Goal: Task Accomplishment & Management: Manage account settings

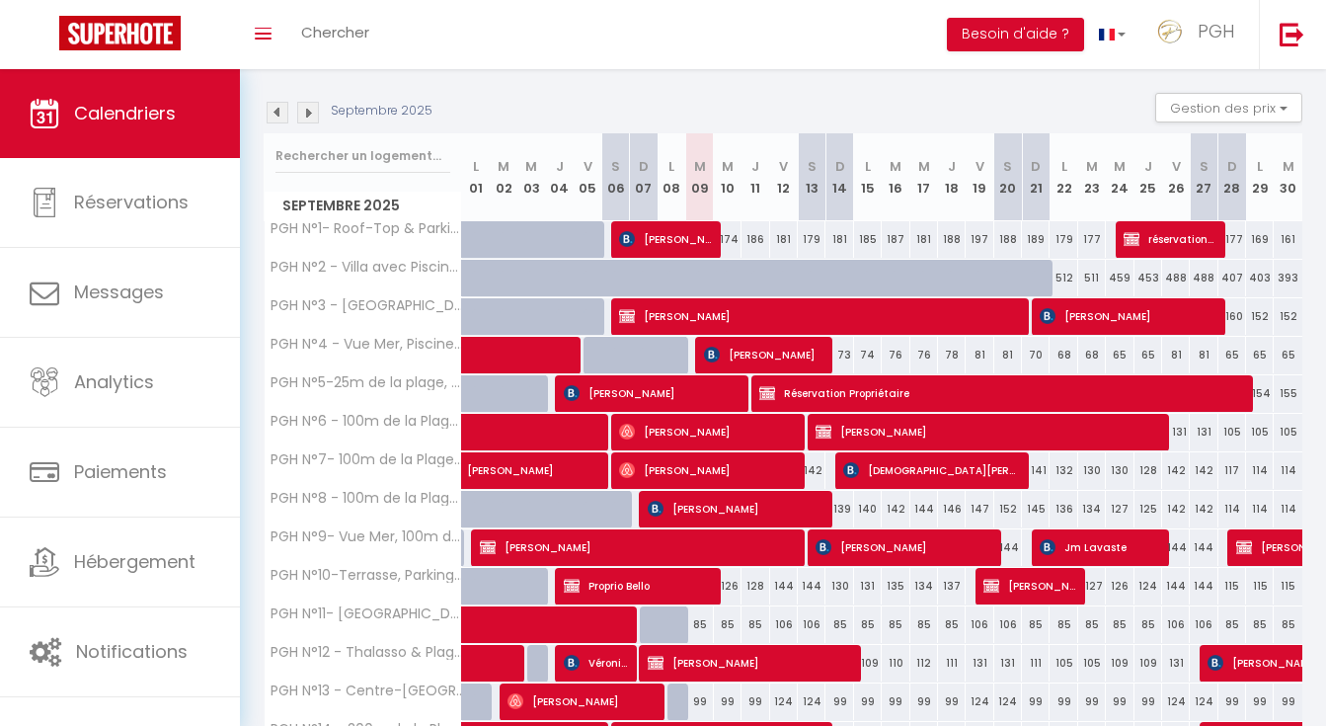
scroll to position [374, 0]
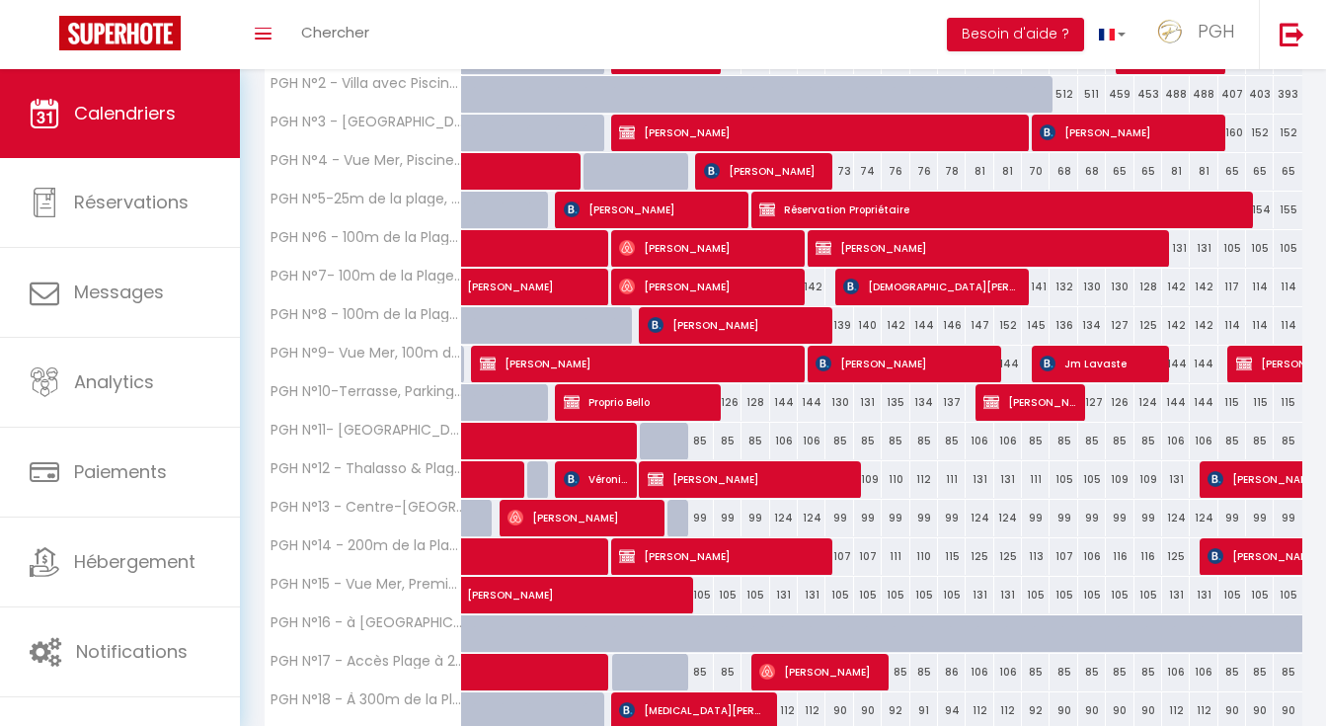
click at [757, 326] on span "[PERSON_NAME]" at bounding box center [735, 325] width 175 height 38
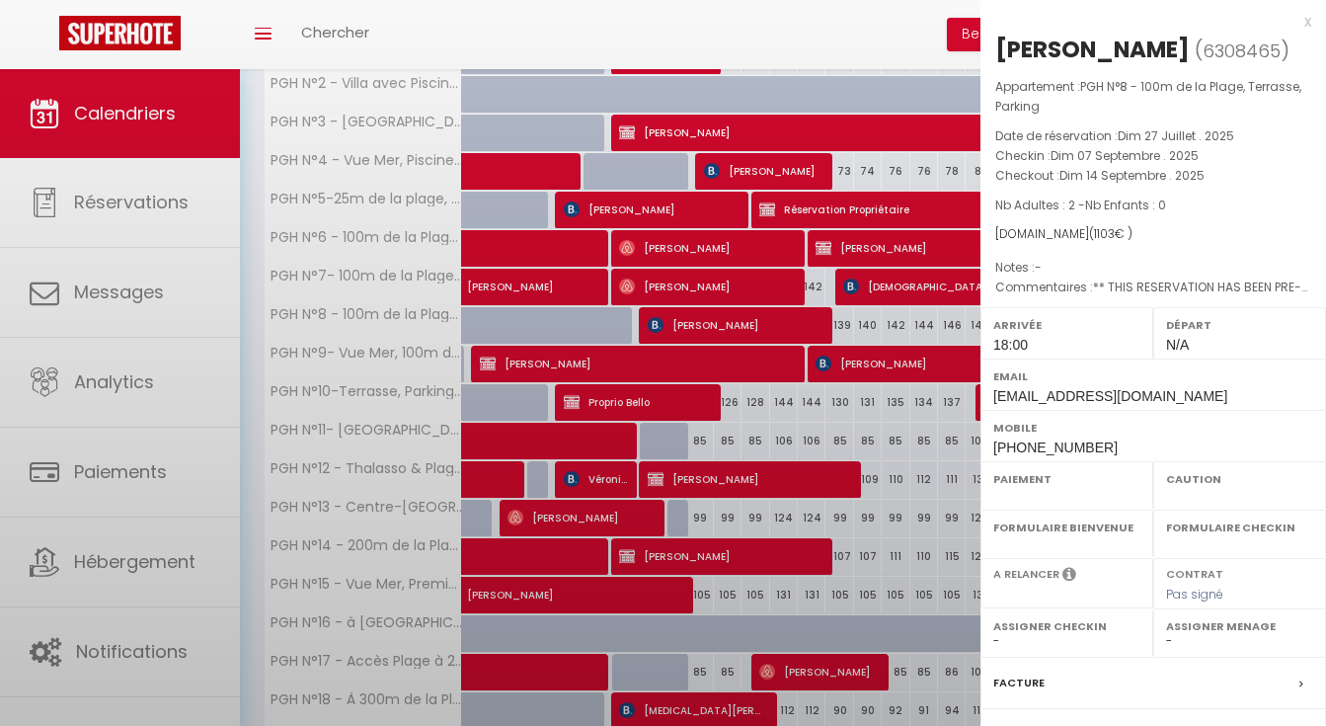
select select "OK"
select select "0"
select select "1"
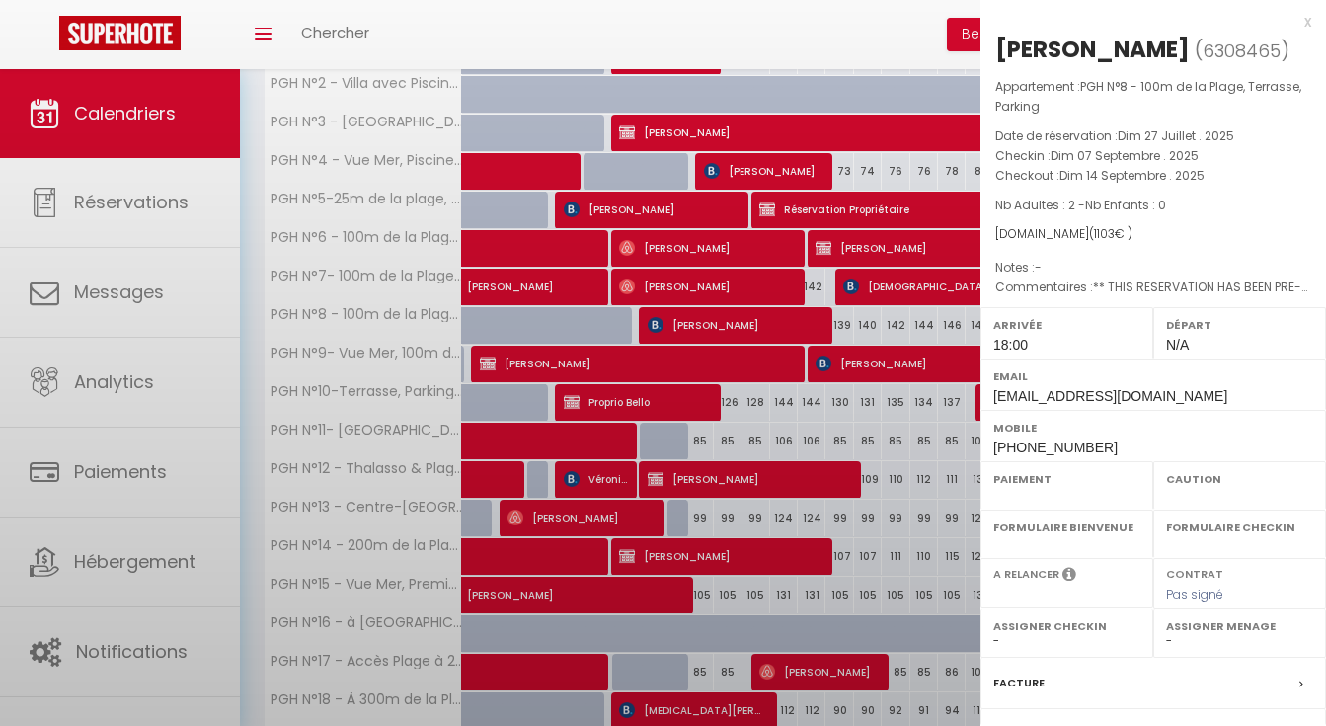
select select
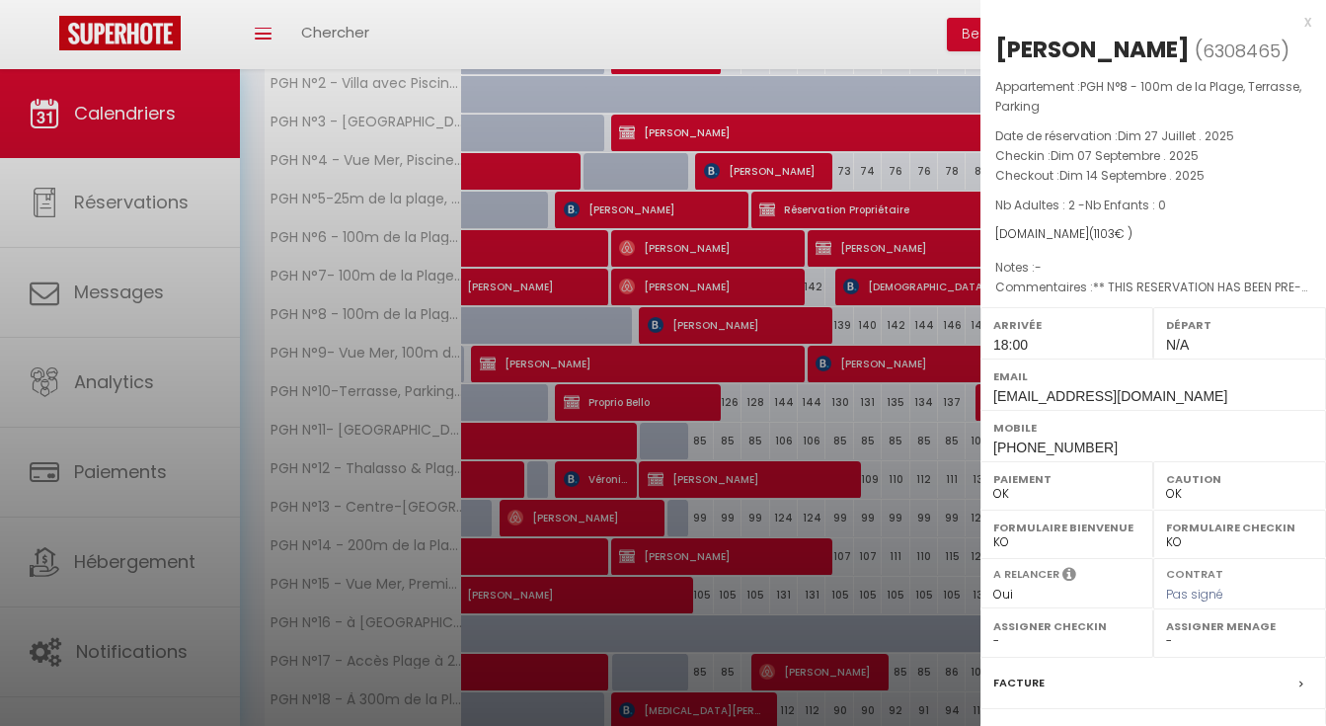
click at [1290, 16] on div "x" at bounding box center [1145, 22] width 331 height 24
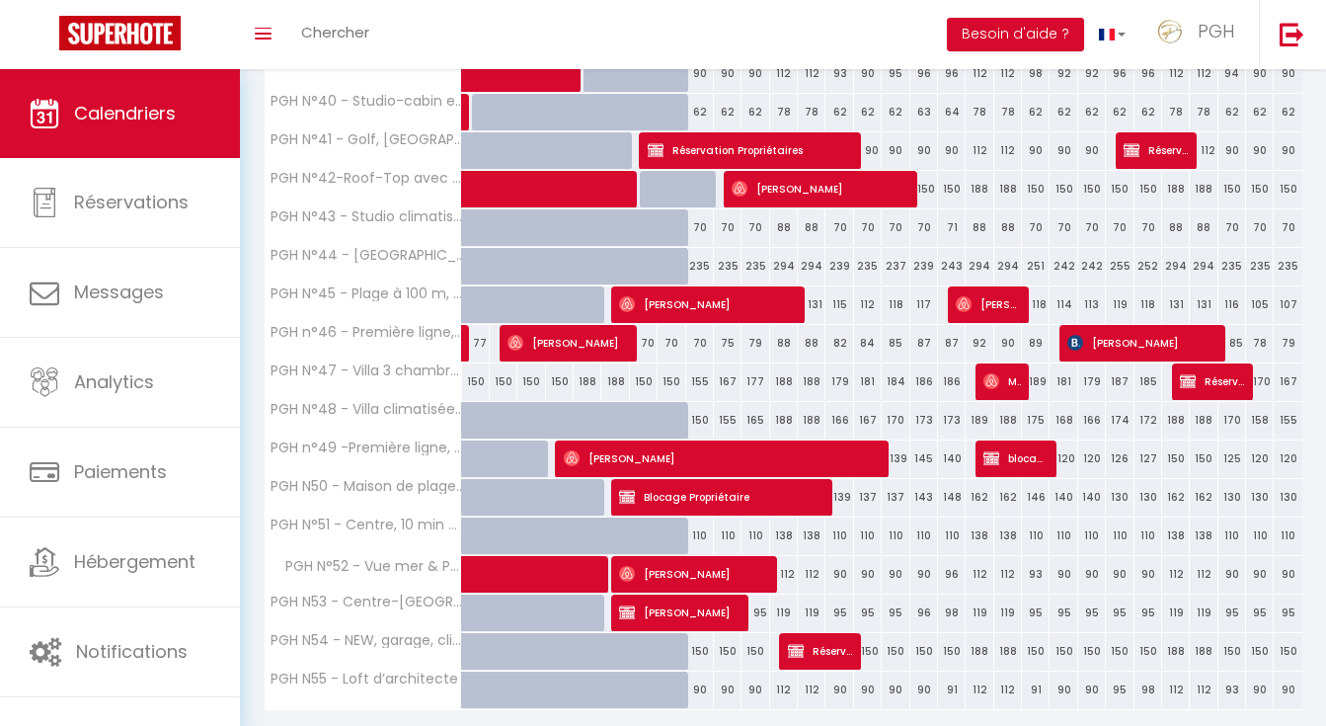
scroll to position [1691, 0]
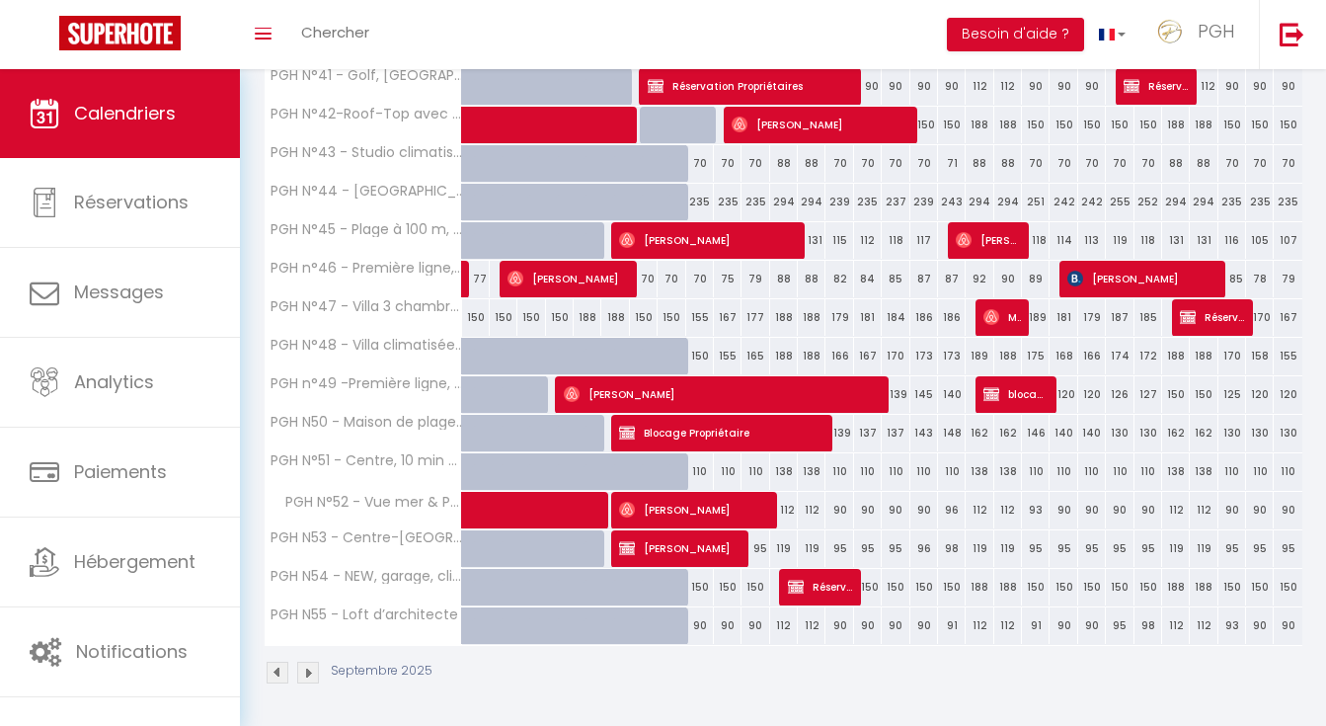
click at [279, 670] on img at bounding box center [278, 672] width 22 height 22
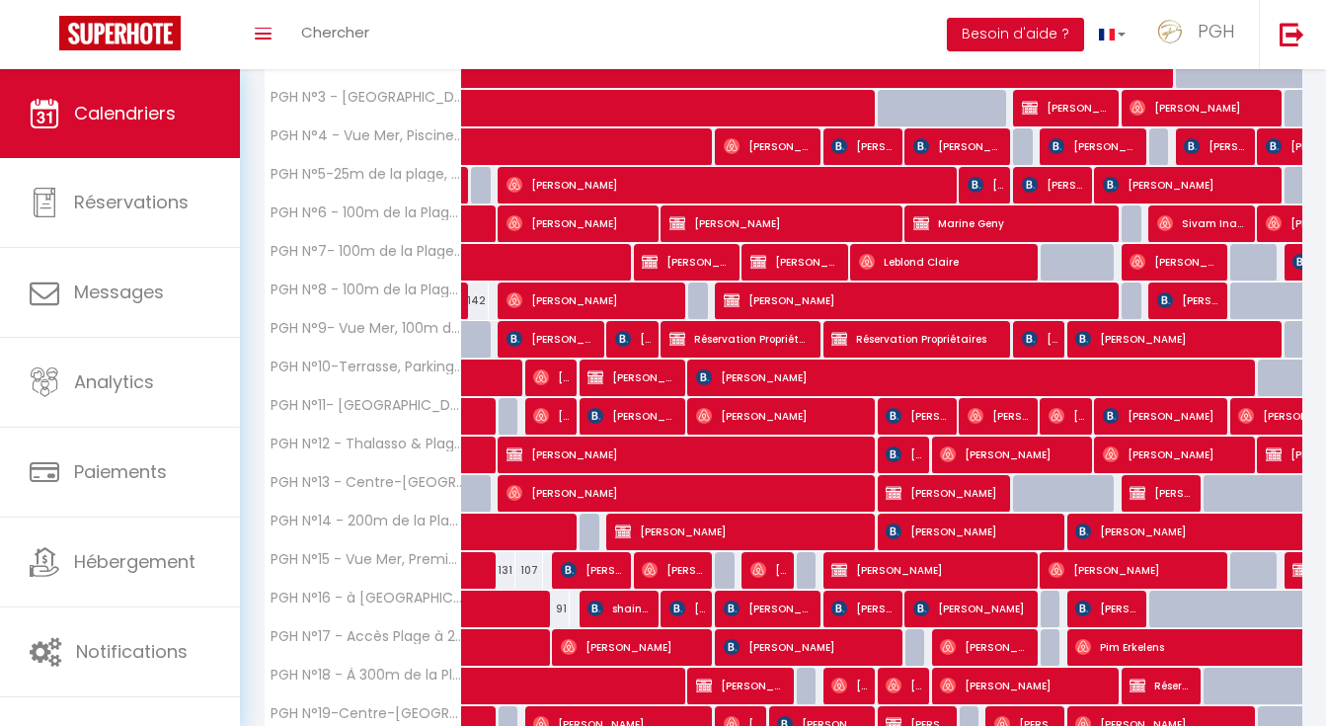
scroll to position [584, 0]
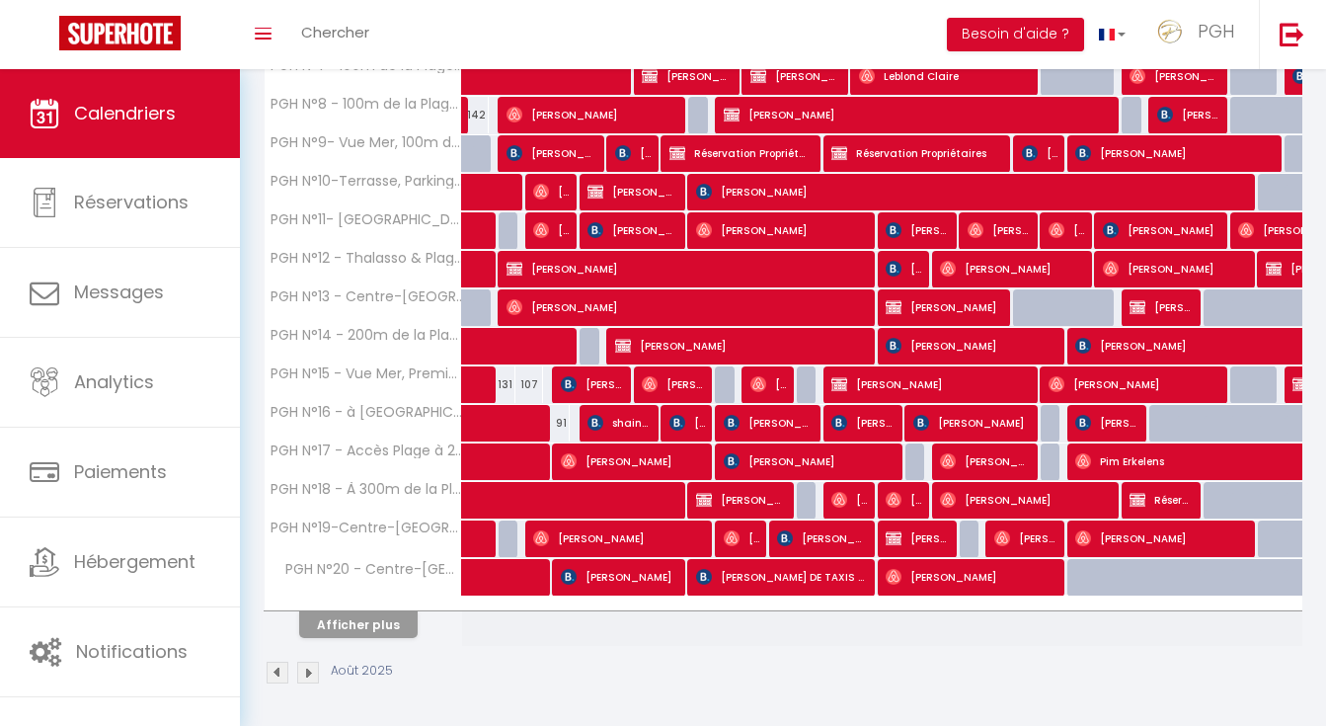
click at [347, 620] on button "Afficher plus" at bounding box center [358, 624] width 118 height 27
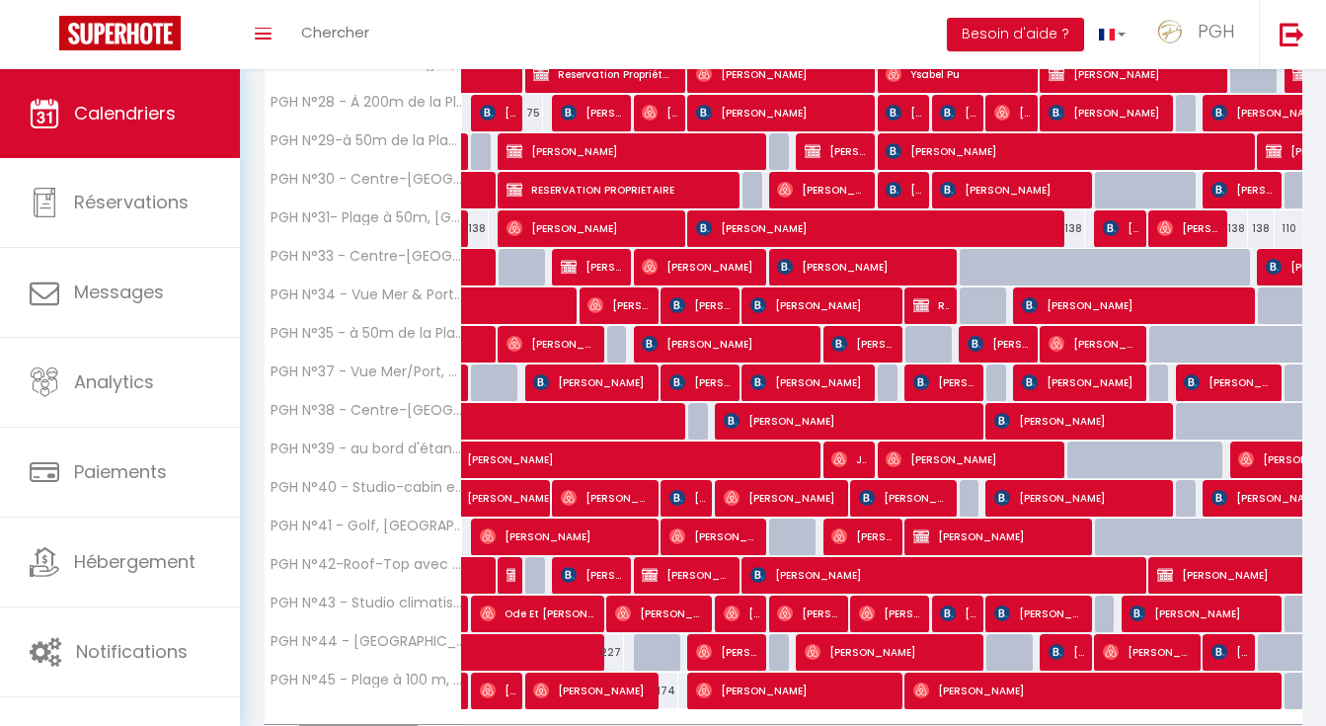
scroll to position [1354, 0]
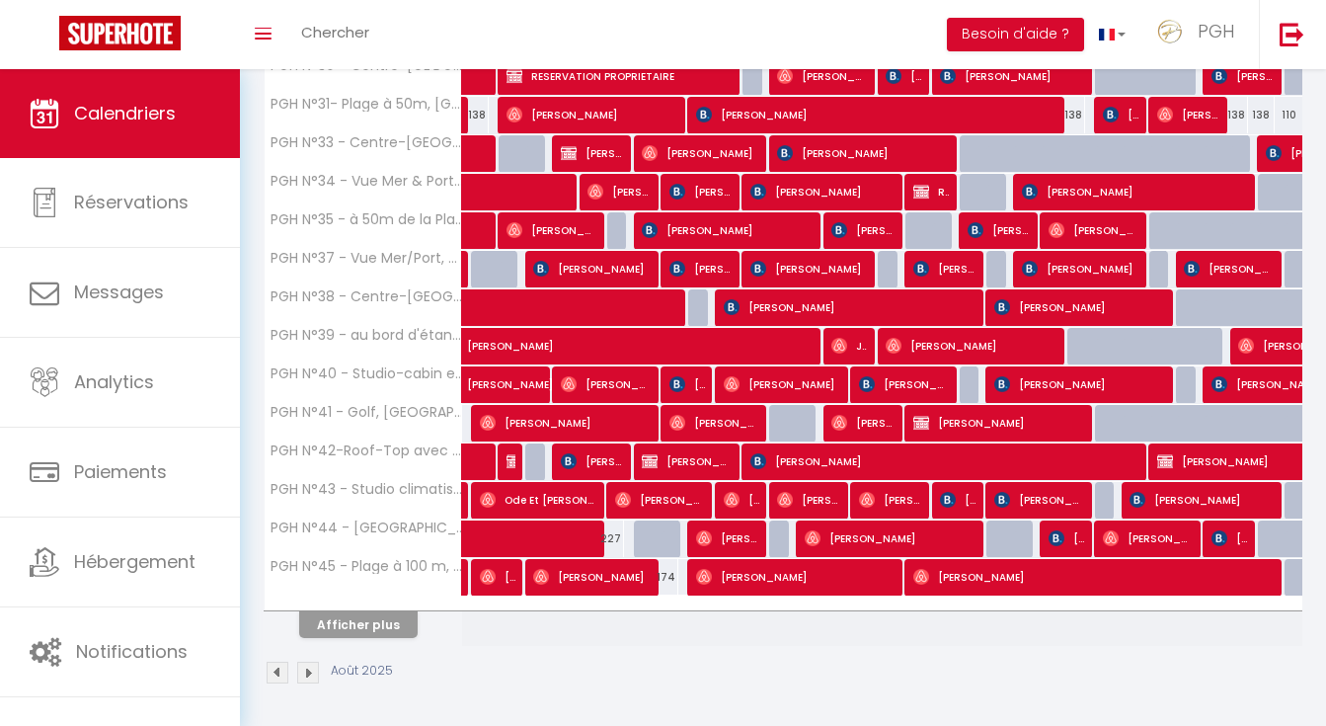
click at [998, 582] on span "[PERSON_NAME]" at bounding box center [1090, 577] width 355 height 38
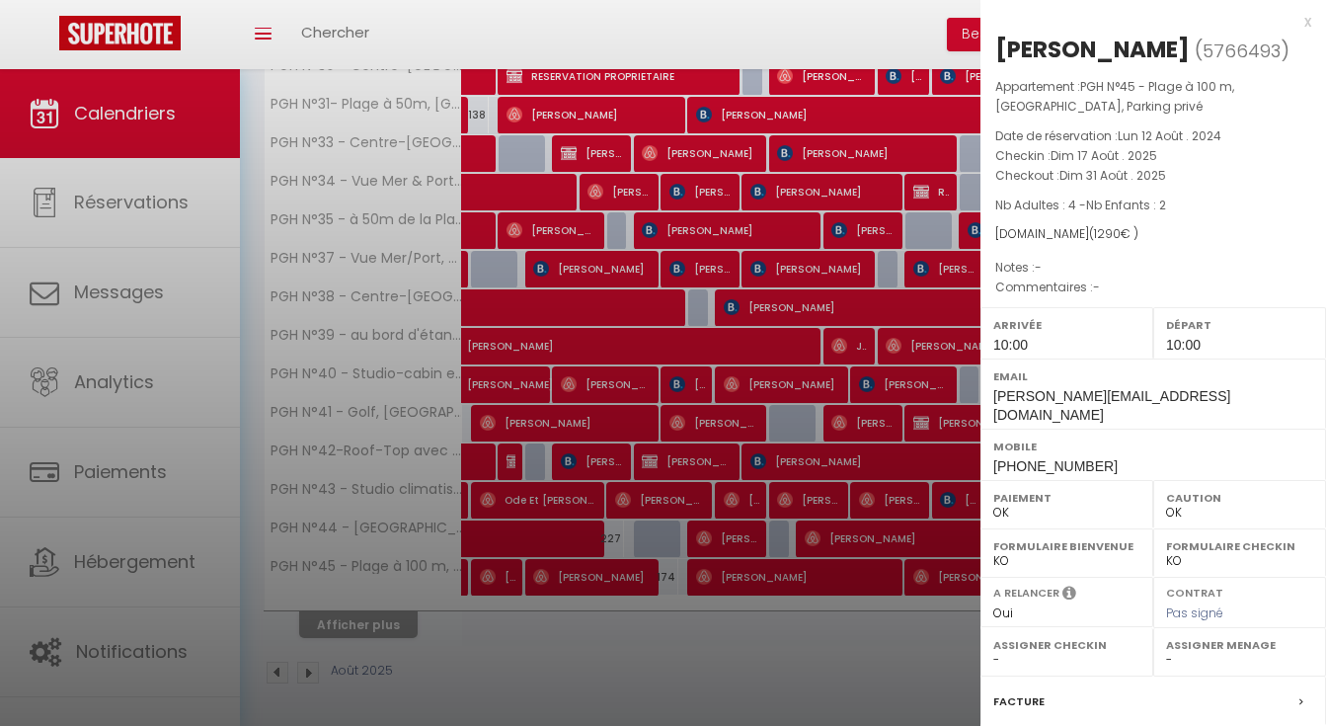
click at [941, 639] on div at bounding box center [663, 363] width 1326 height 726
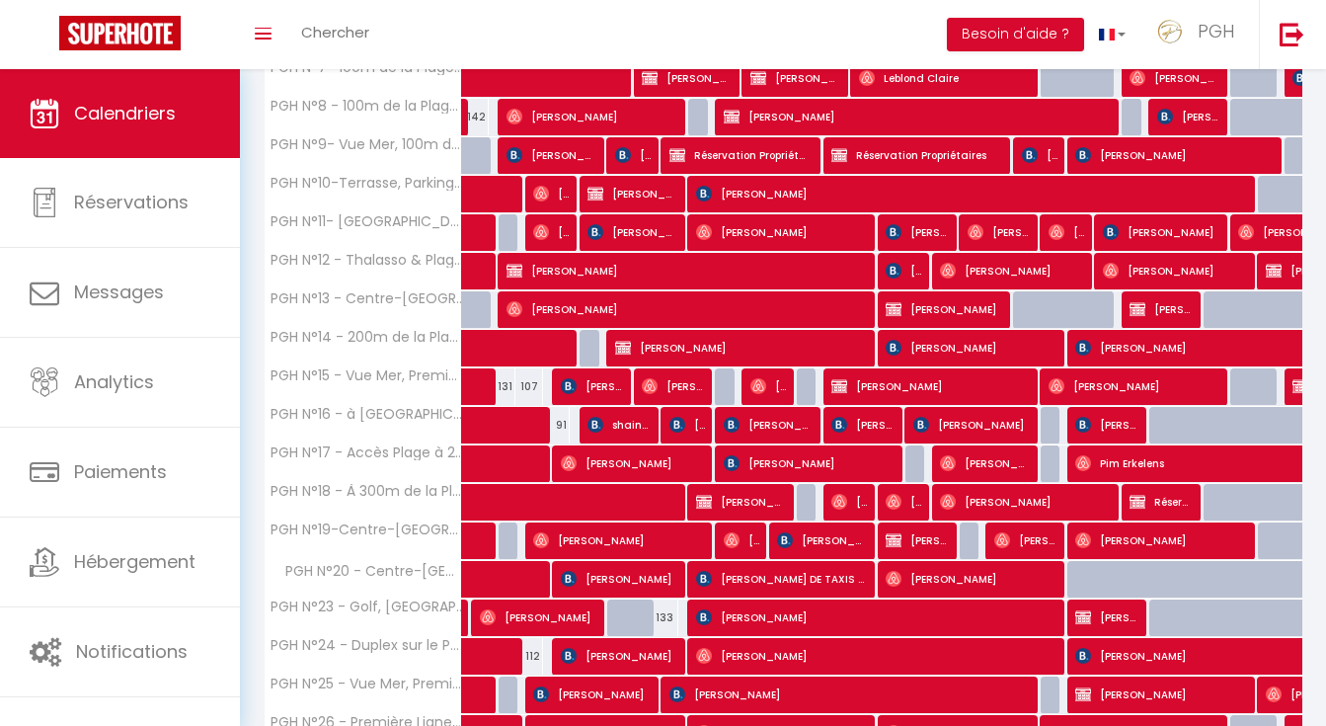
scroll to position [168, 0]
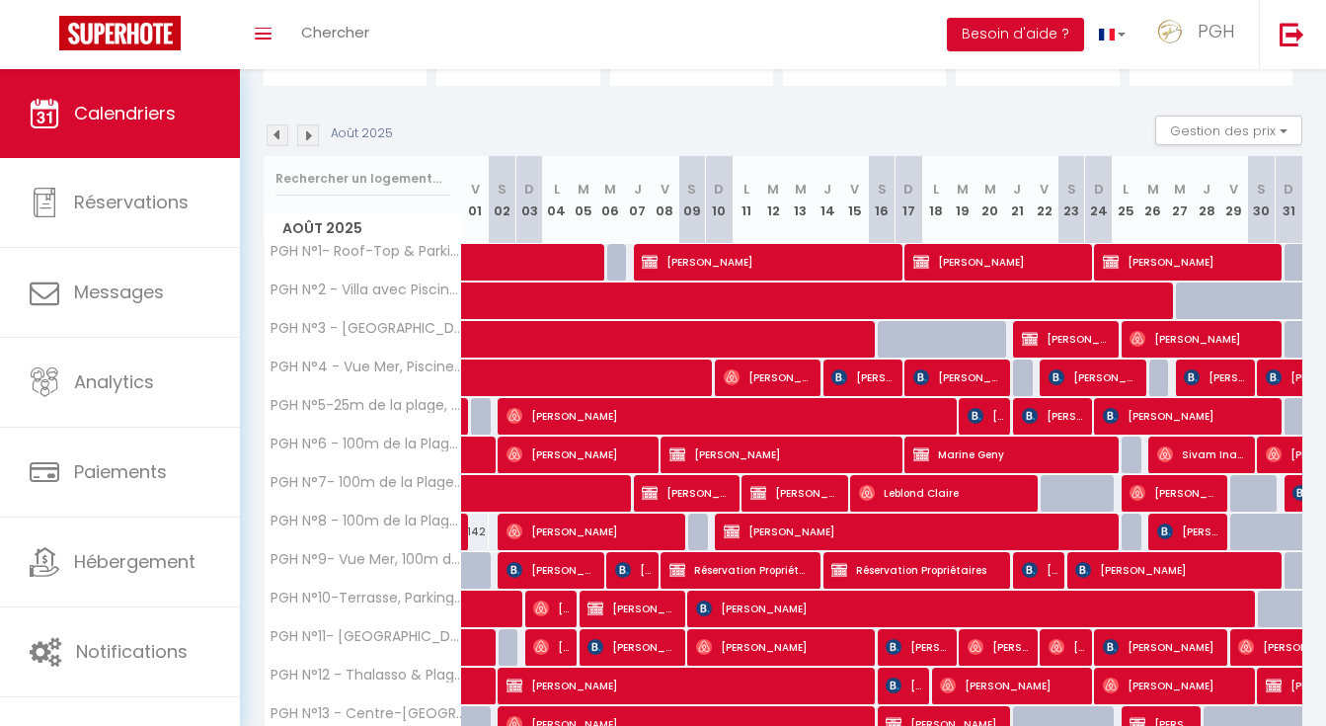
click at [304, 135] on img at bounding box center [308, 135] width 22 height 22
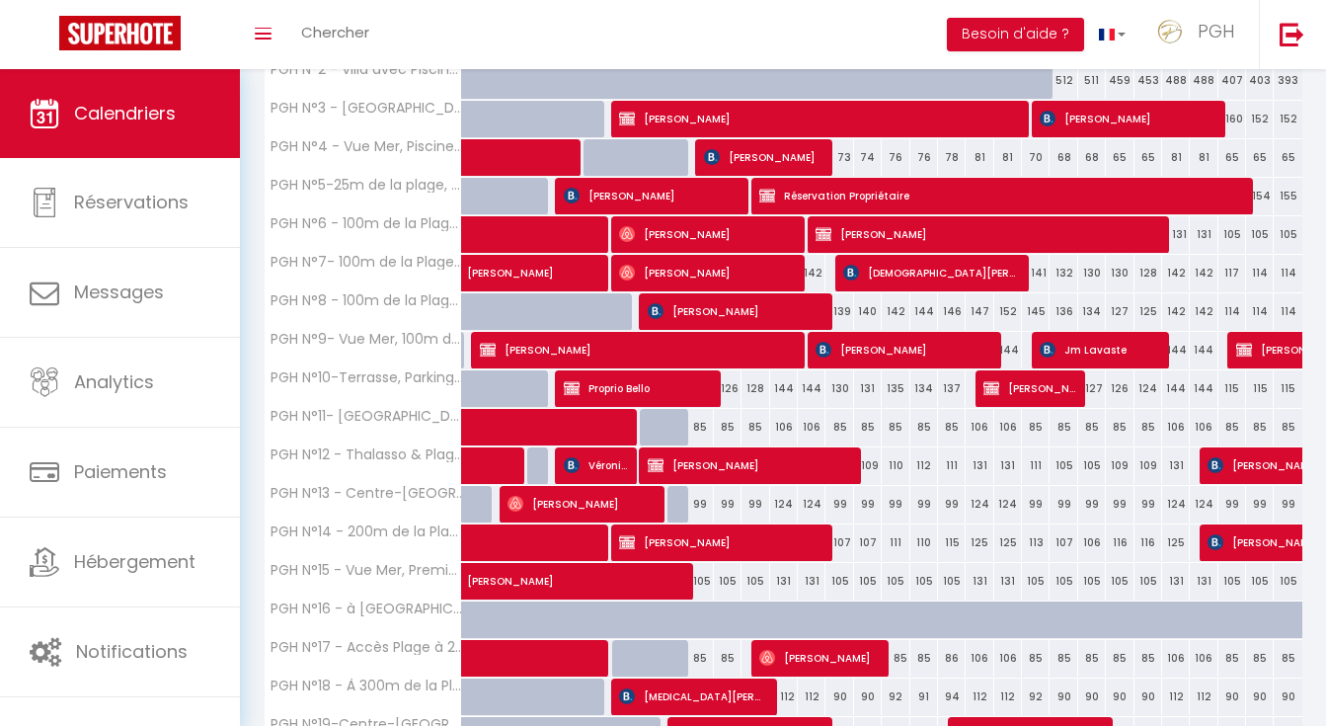
scroll to position [584, 0]
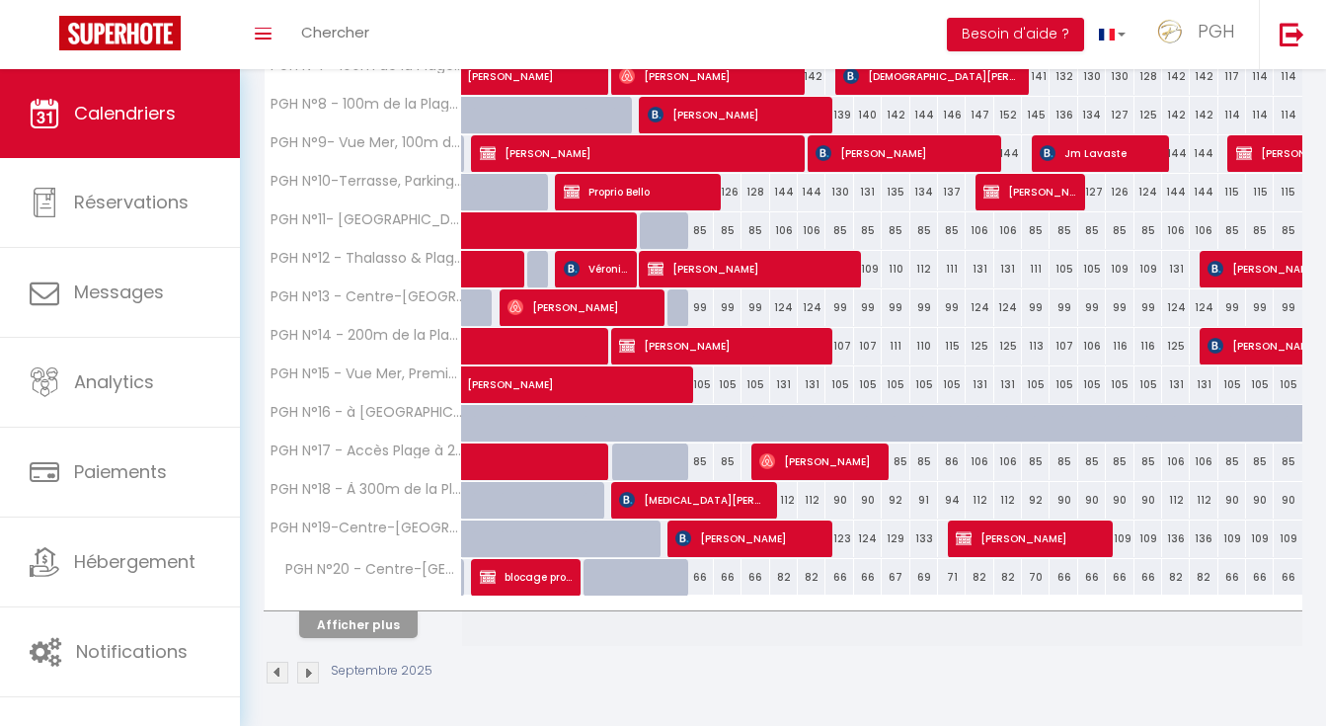
click at [359, 630] on button "Afficher plus" at bounding box center [358, 624] width 118 height 27
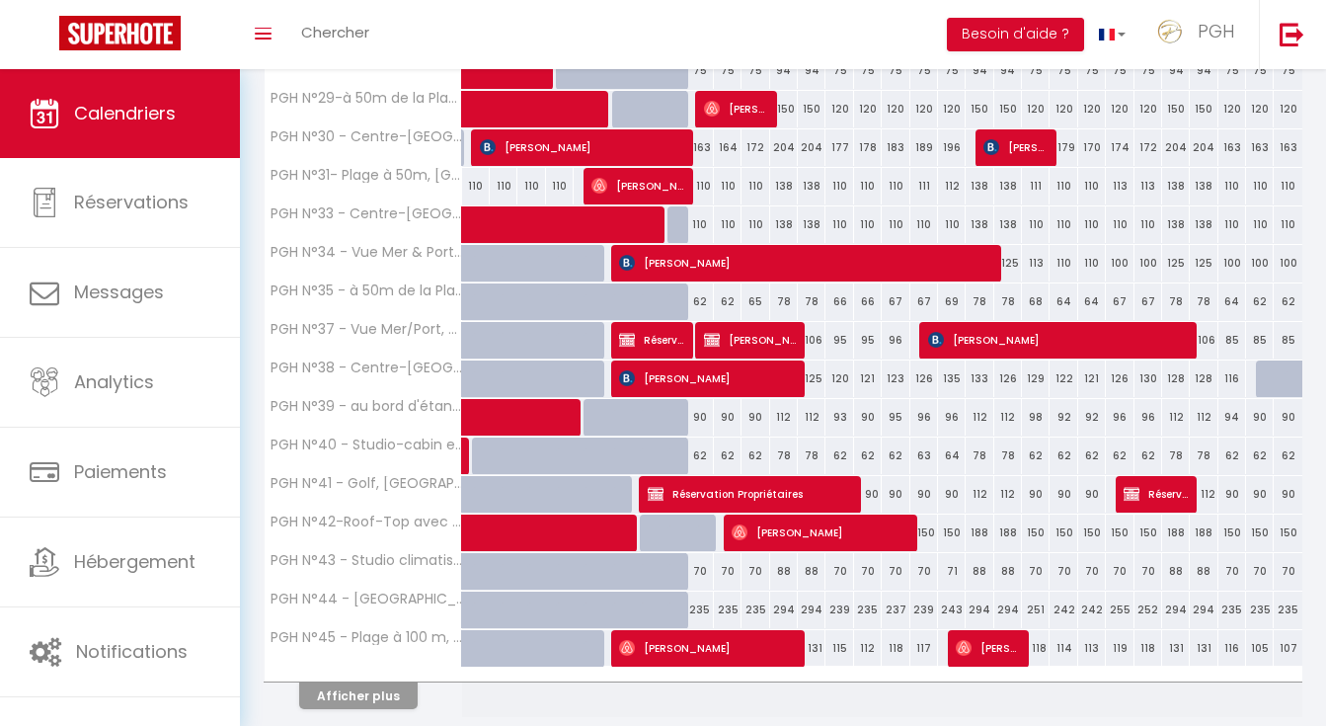
scroll to position [1354, 0]
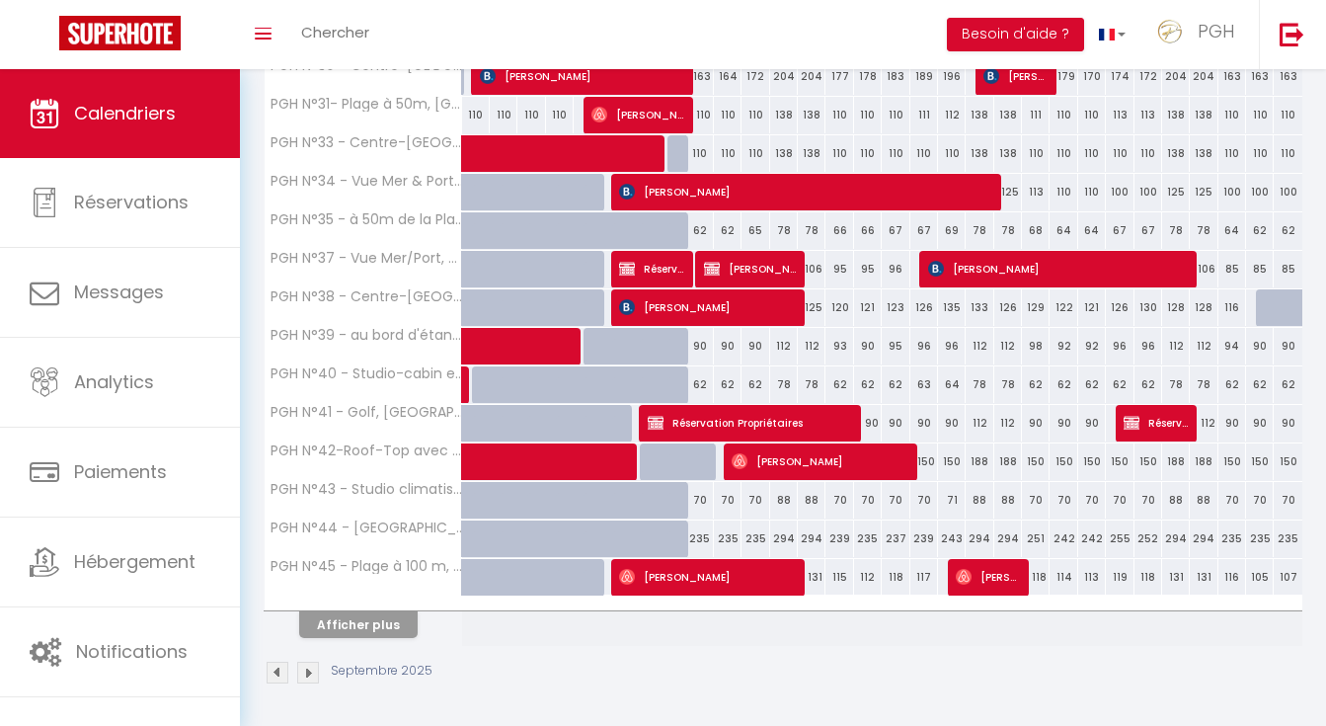
click at [305, 666] on img at bounding box center [308, 672] width 22 height 22
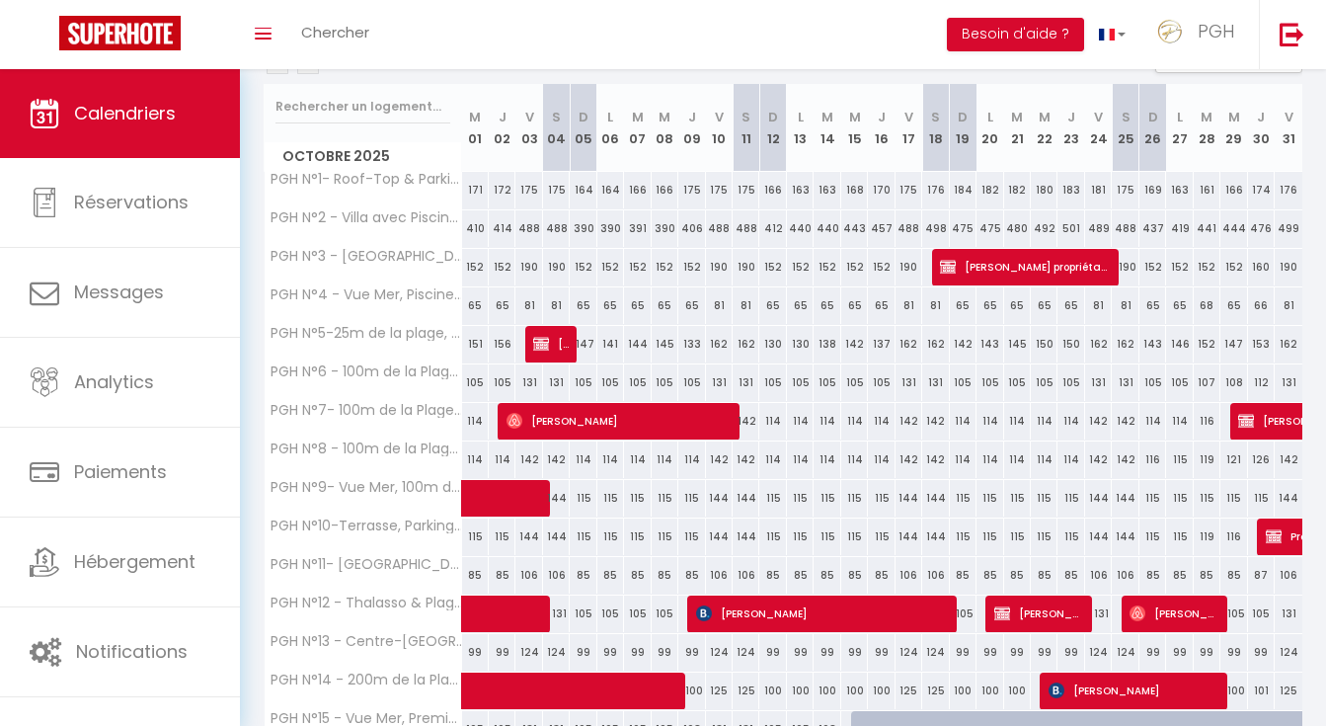
scroll to position [61, 0]
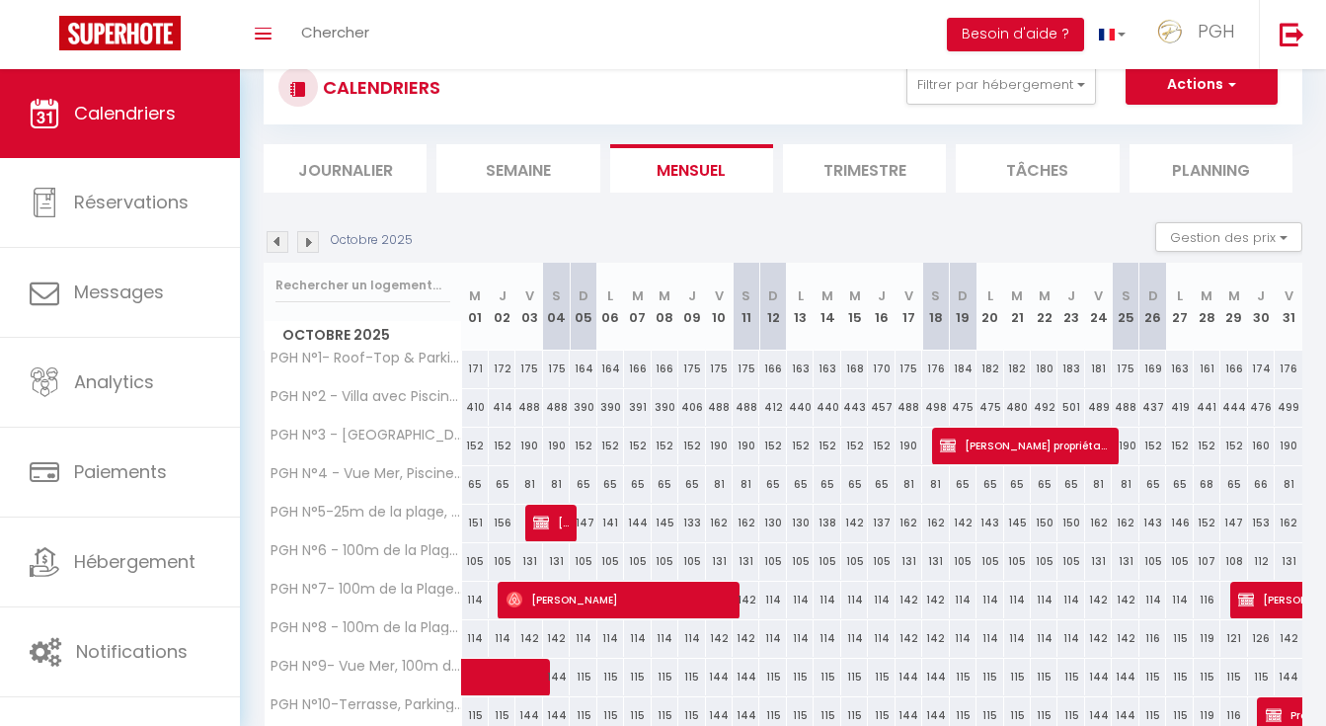
click at [302, 235] on img at bounding box center [308, 242] width 22 height 22
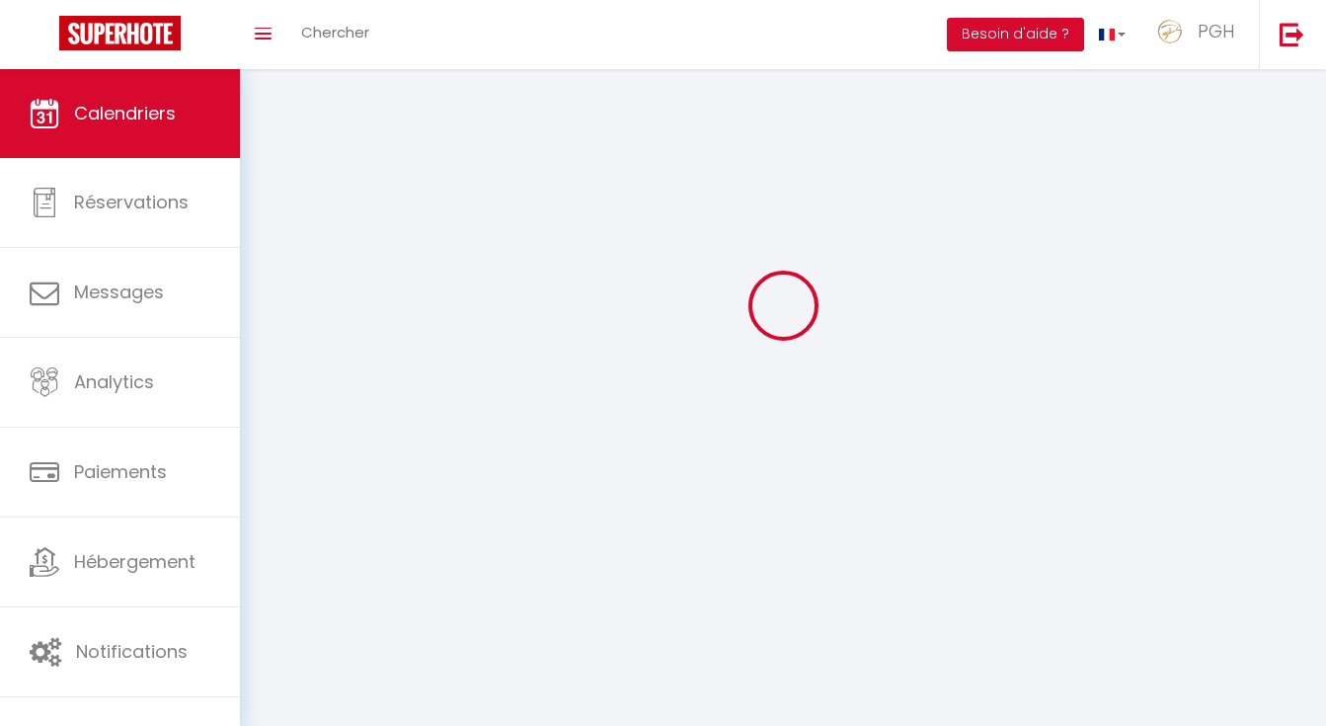
select select
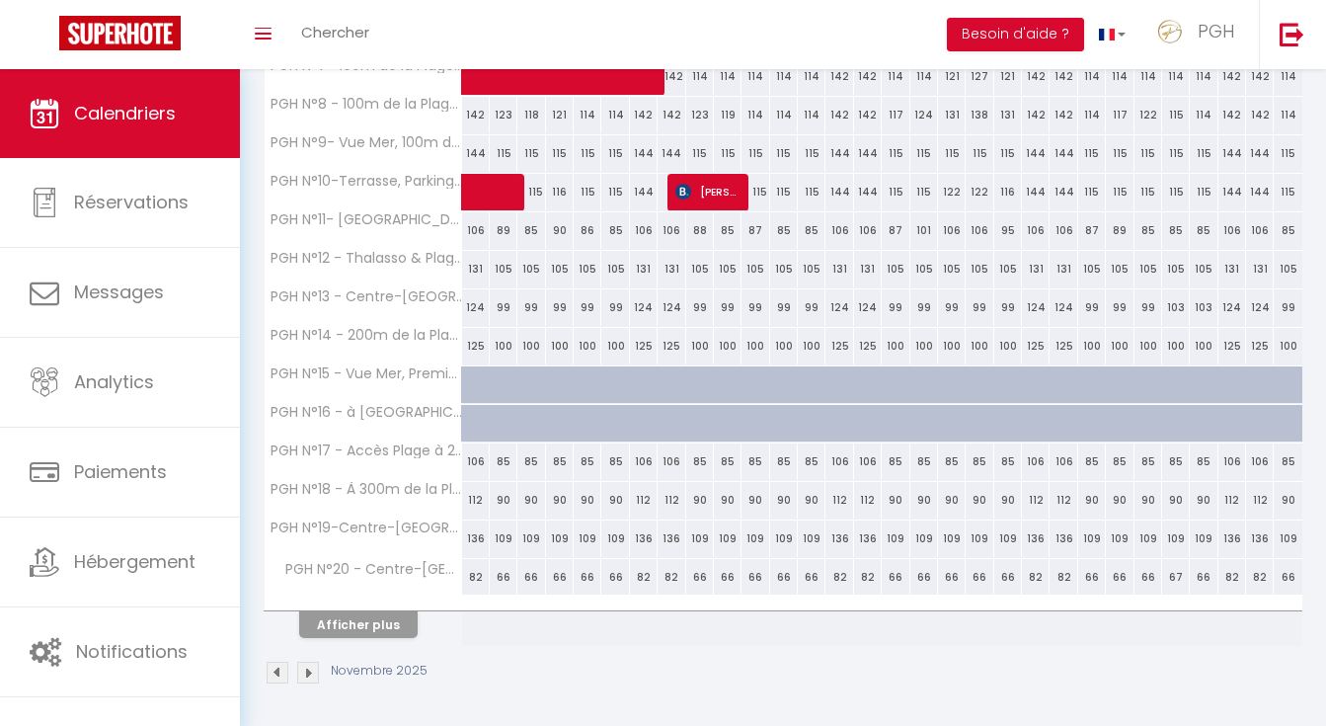
scroll to position [558, 0]
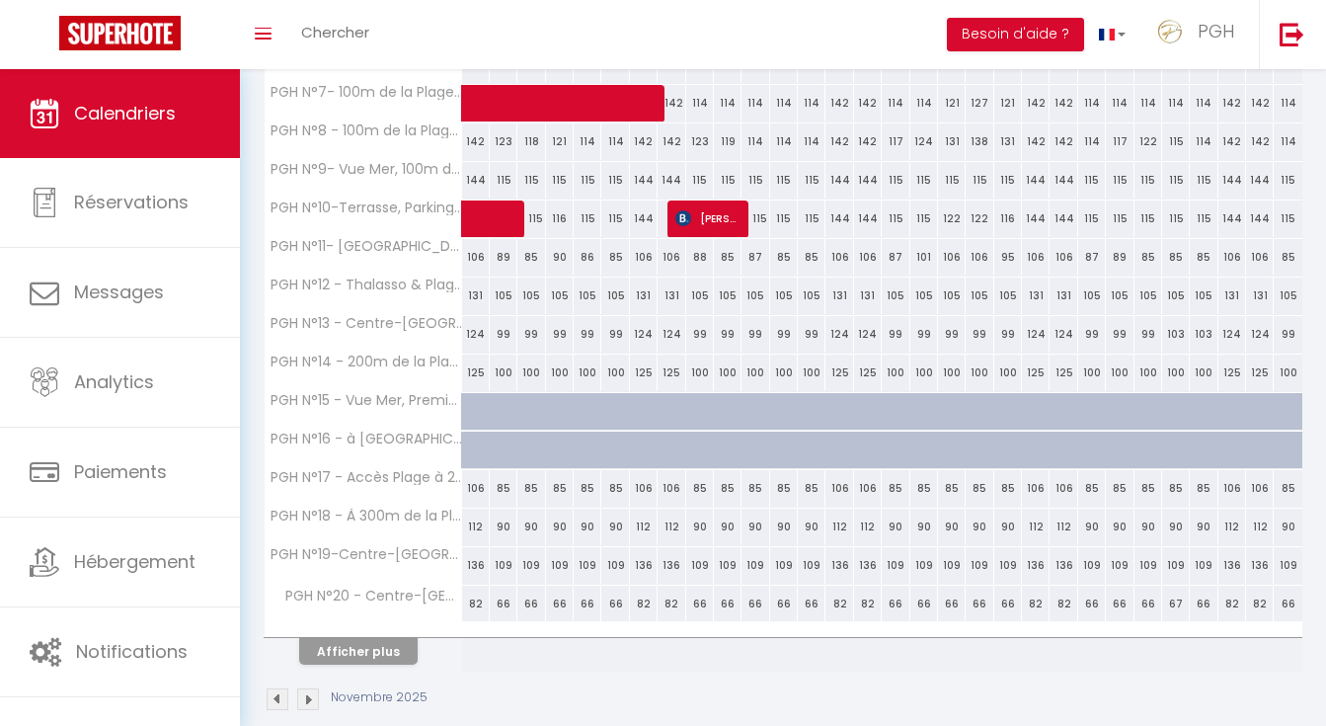
click at [479, 332] on div "124" at bounding box center [476, 334] width 28 height 37
type input "124"
select select "1"
type input "[DATE]"
type input "Dim 02 Novembre 2025"
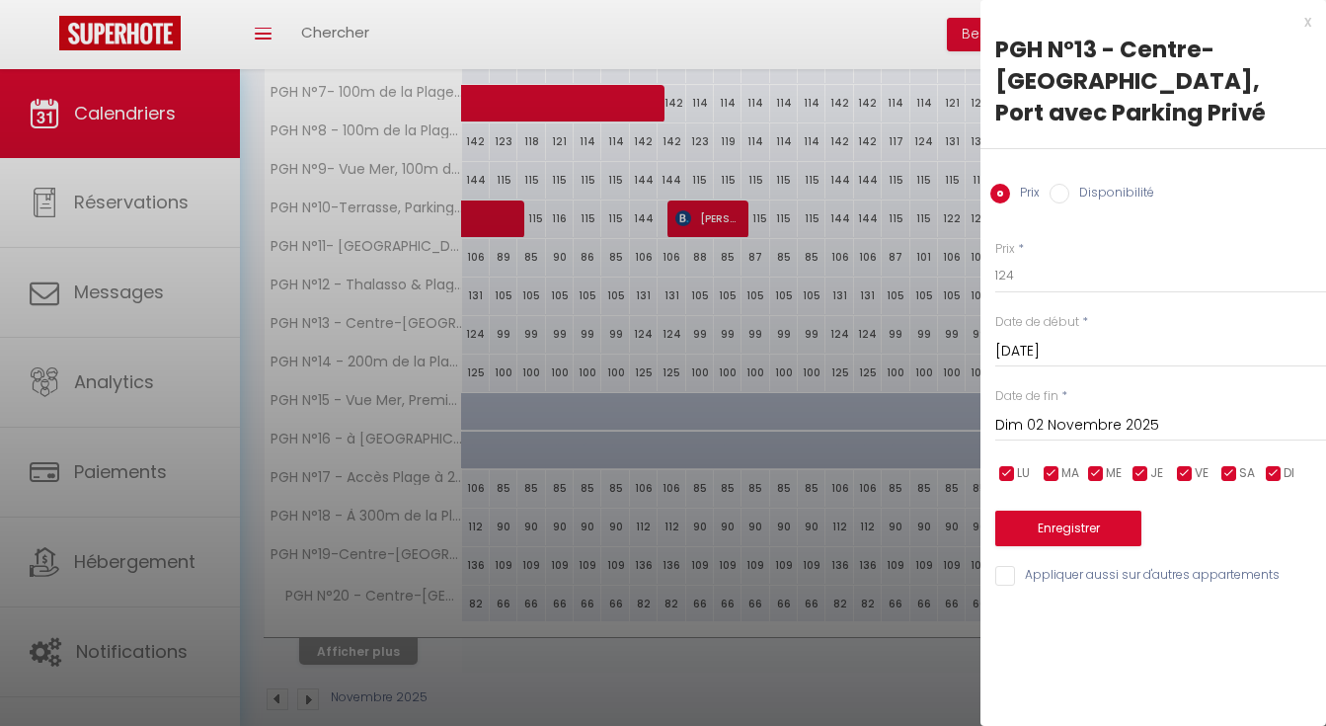
click at [1095, 184] on label "Disponibilité" at bounding box center [1111, 195] width 85 height 22
click at [1069, 184] on input "Disponibilité" at bounding box center [1059, 194] width 20 height 20
radio input "true"
radio input "false"
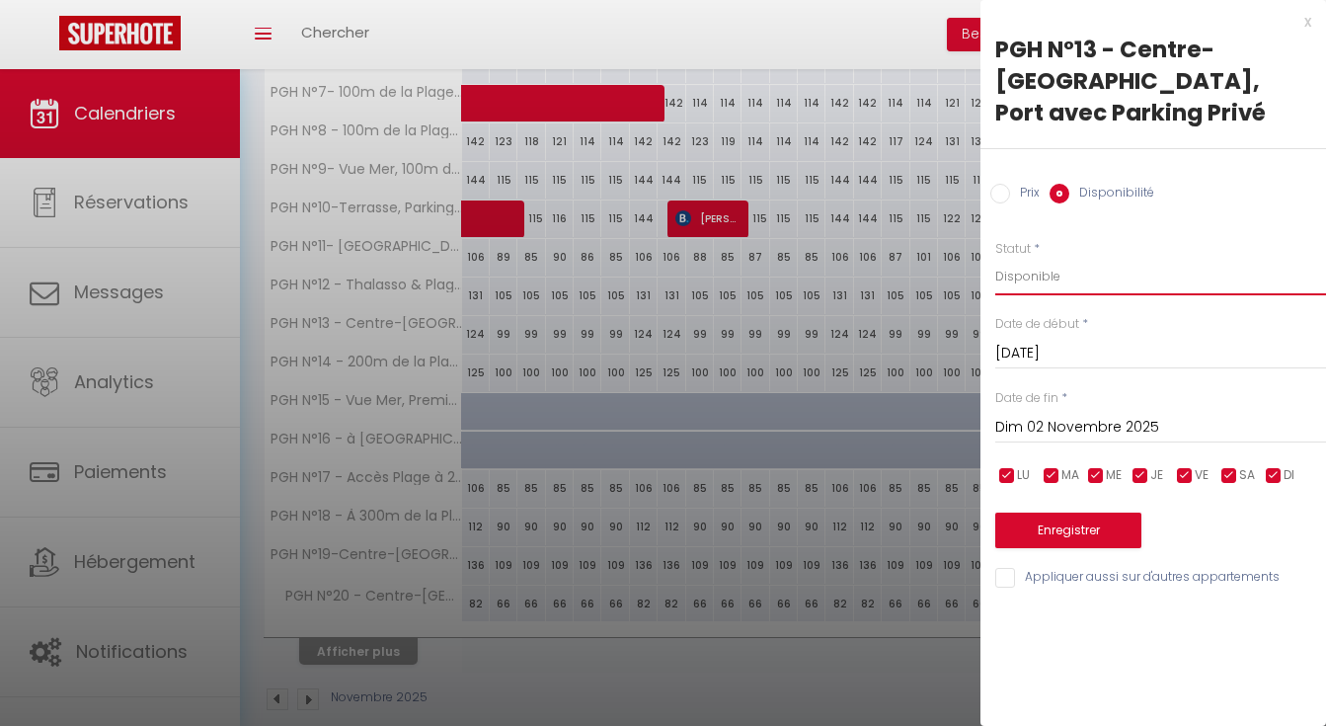
select select "0"
click at [1110, 341] on input "[DATE]" at bounding box center [1160, 354] width 331 height 26
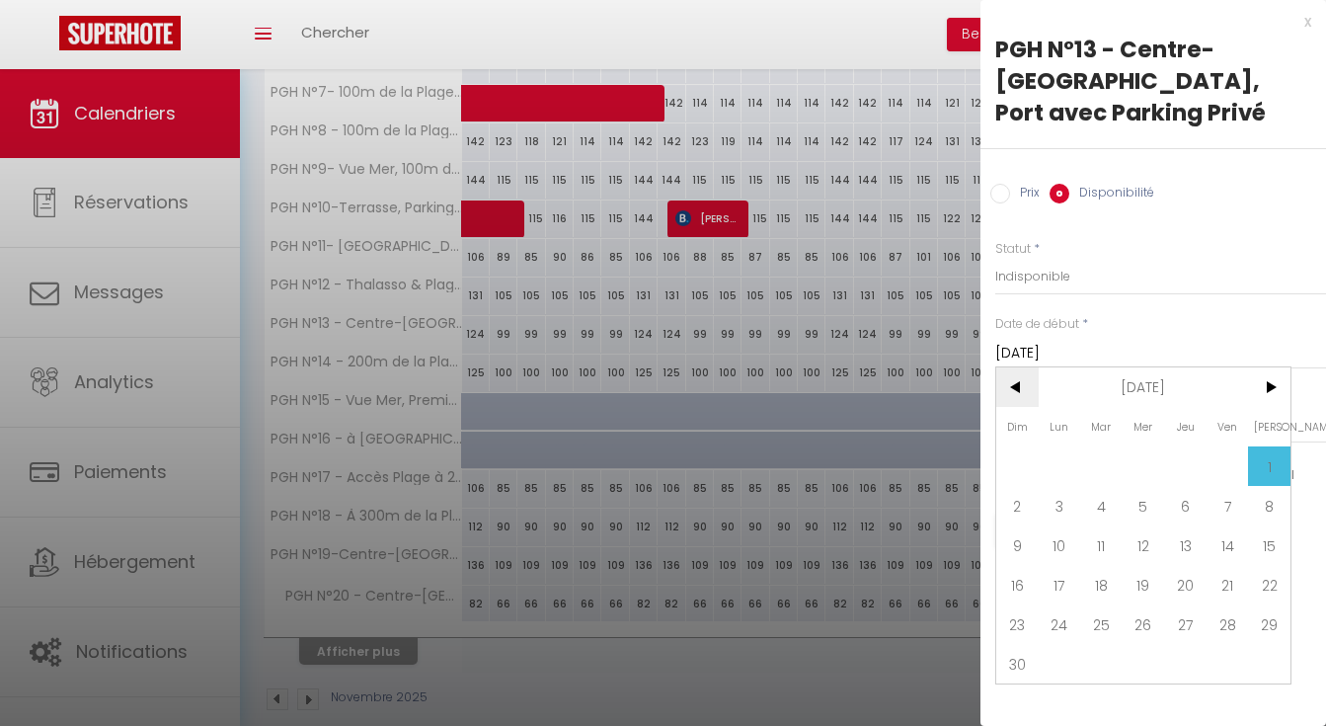
click at [1026, 367] on span "<" at bounding box center [1017, 386] width 42 height 39
click at [1063, 604] on span "29" at bounding box center [1060, 623] width 42 height 39
type input "Lun 29 Septembre 2025"
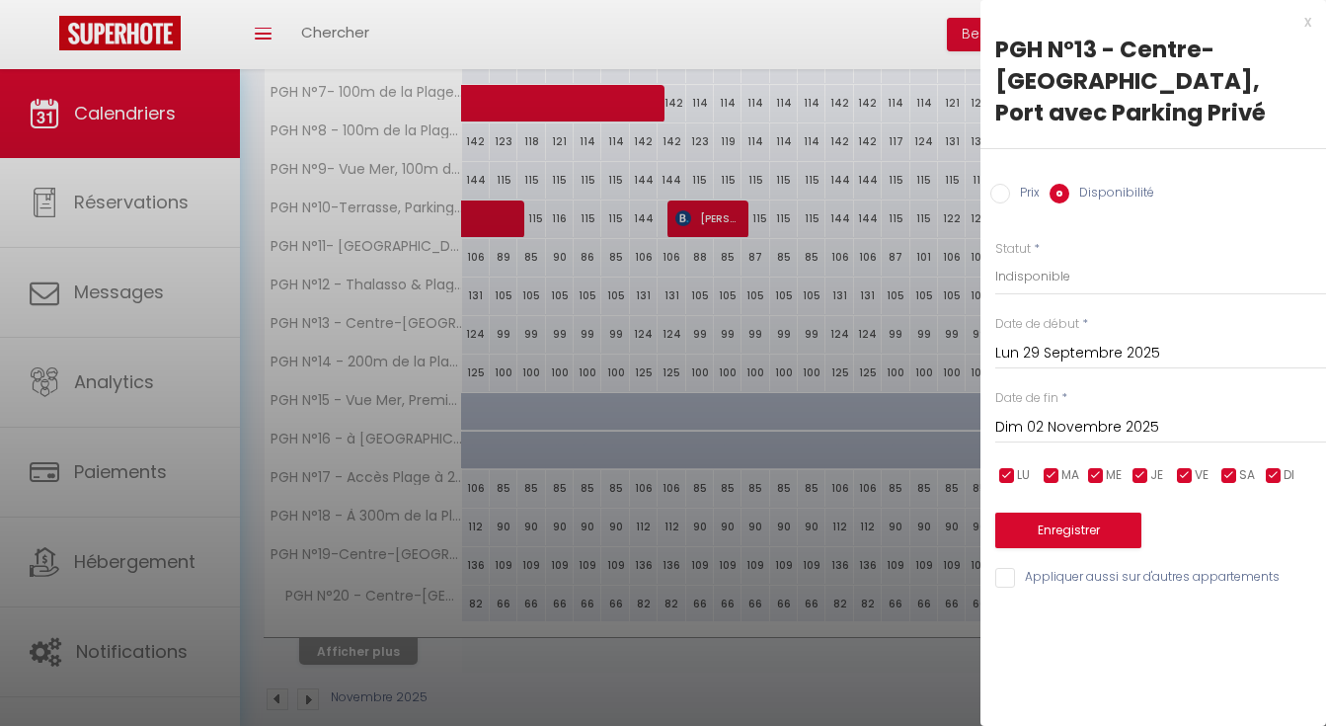
click at [1108, 415] on input "Dim 02 Novembre 2025" at bounding box center [1160, 428] width 331 height 26
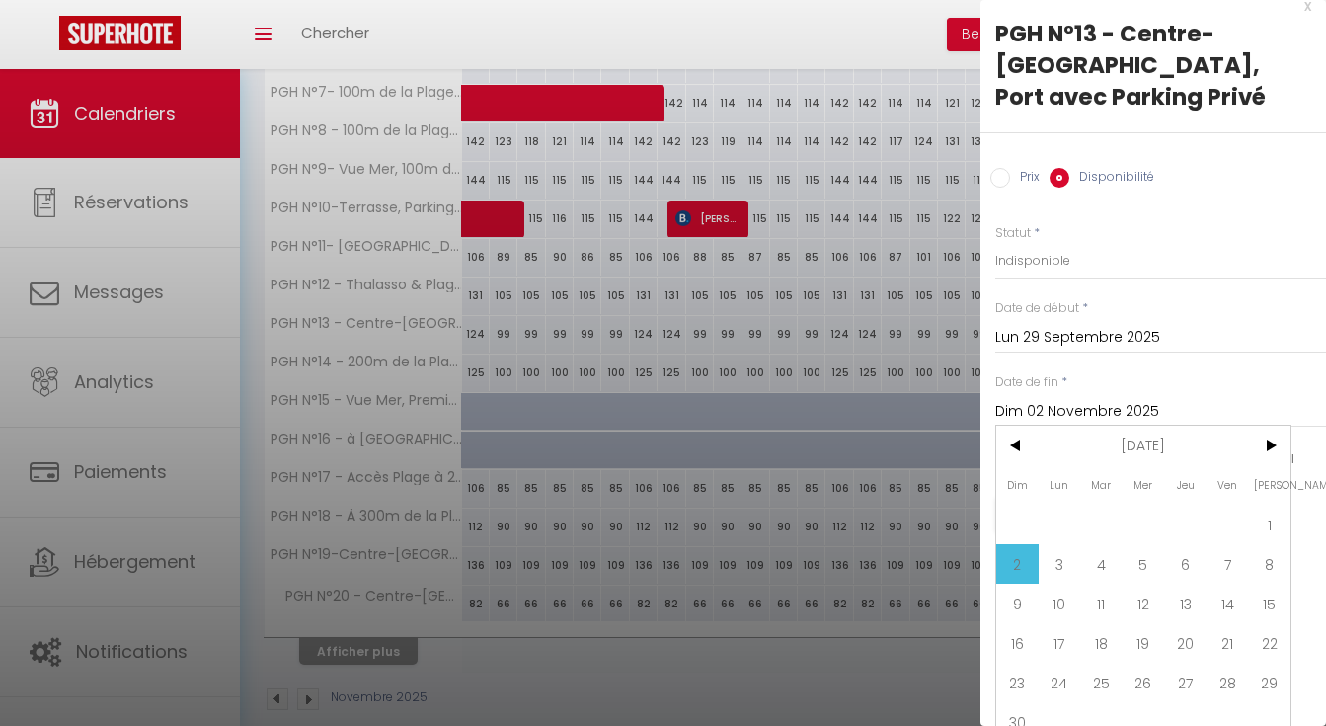
scroll to position [580, 0]
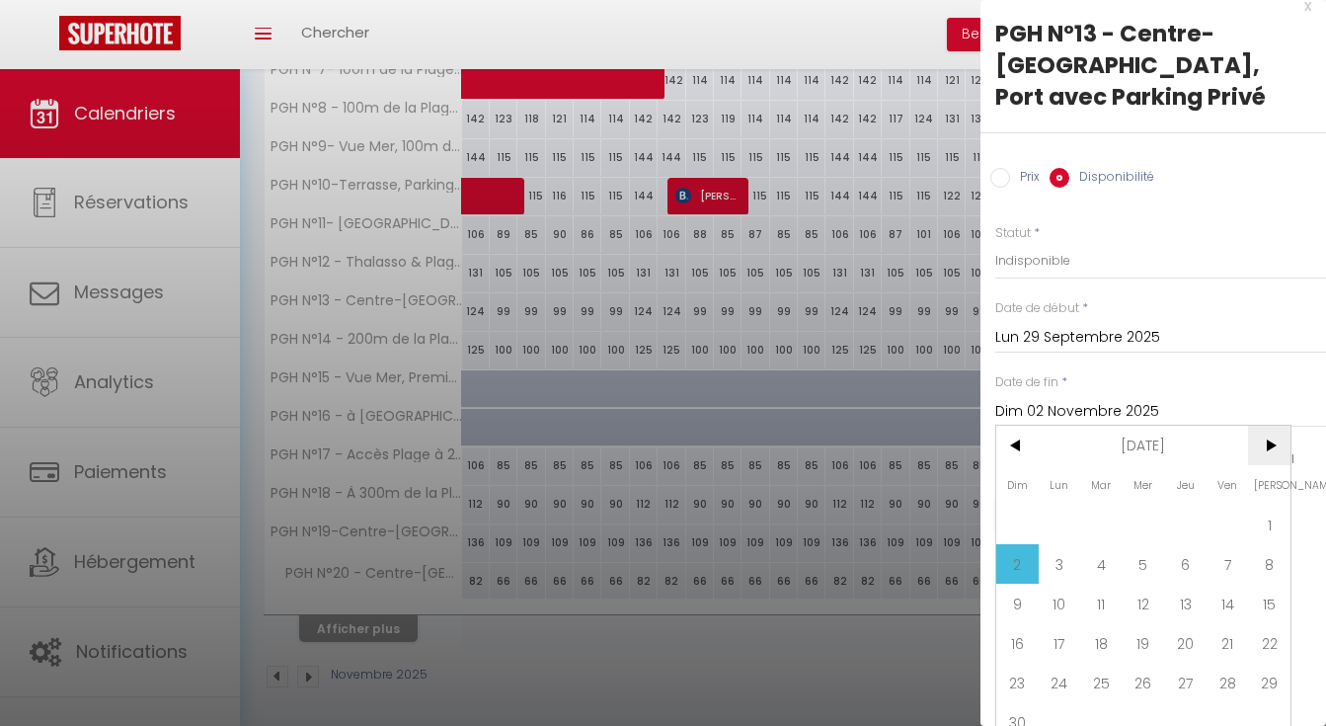
click at [1271, 425] on span ">" at bounding box center [1269, 444] width 42 height 39
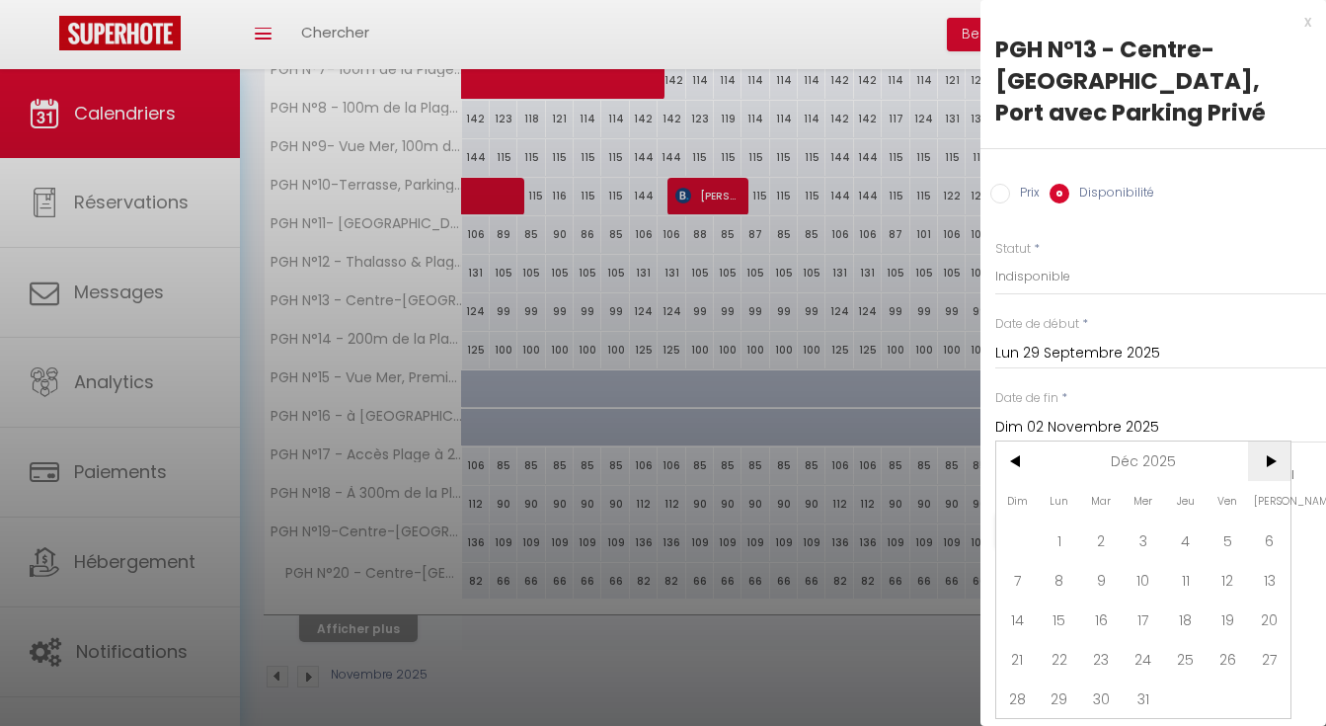
scroll to position [0, 0]
click at [1005, 441] on span "<" at bounding box center [1017, 460] width 42 height 39
click at [1196, 678] on span "27" at bounding box center [1185, 697] width 42 height 39
type input "Jeu 27 Novembre 2025"
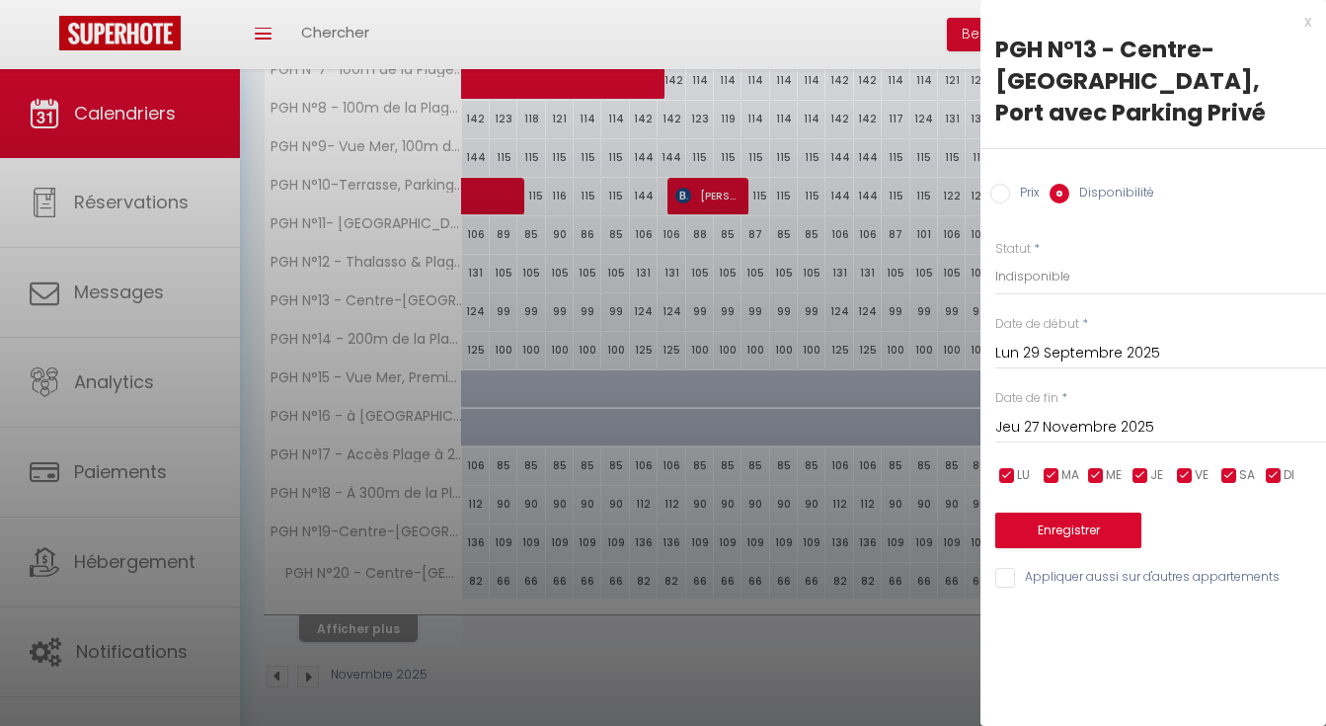
click at [1078, 512] on button "Enregistrer" at bounding box center [1068, 530] width 146 height 36
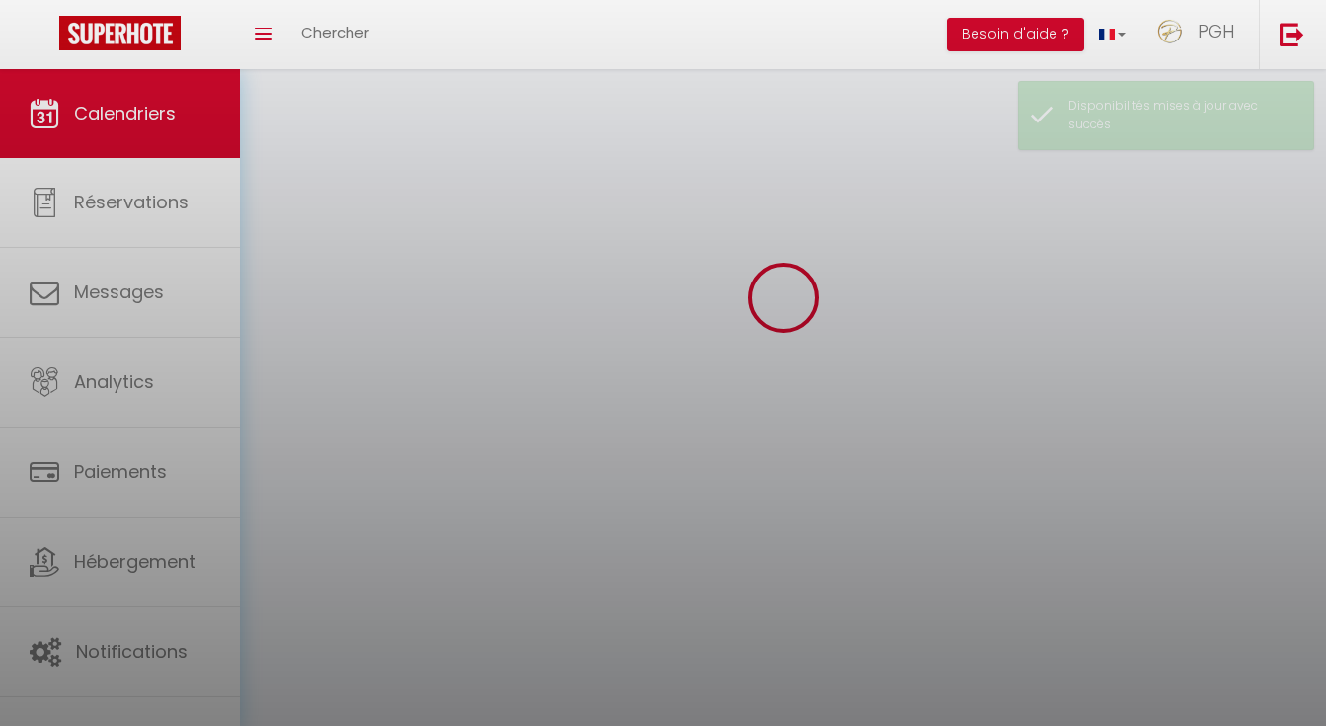
scroll to position [69, 0]
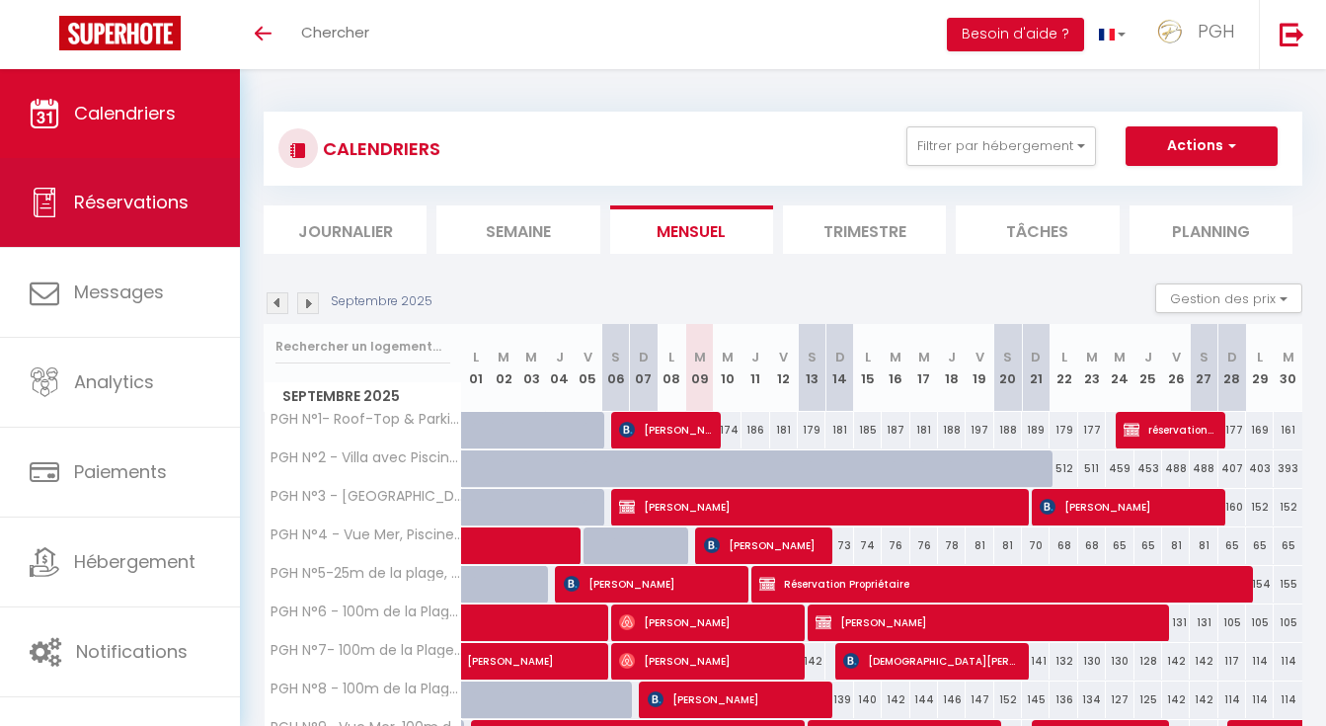
click at [129, 219] on link "Réservations" at bounding box center [120, 202] width 240 height 89
select select "not_cancelled"
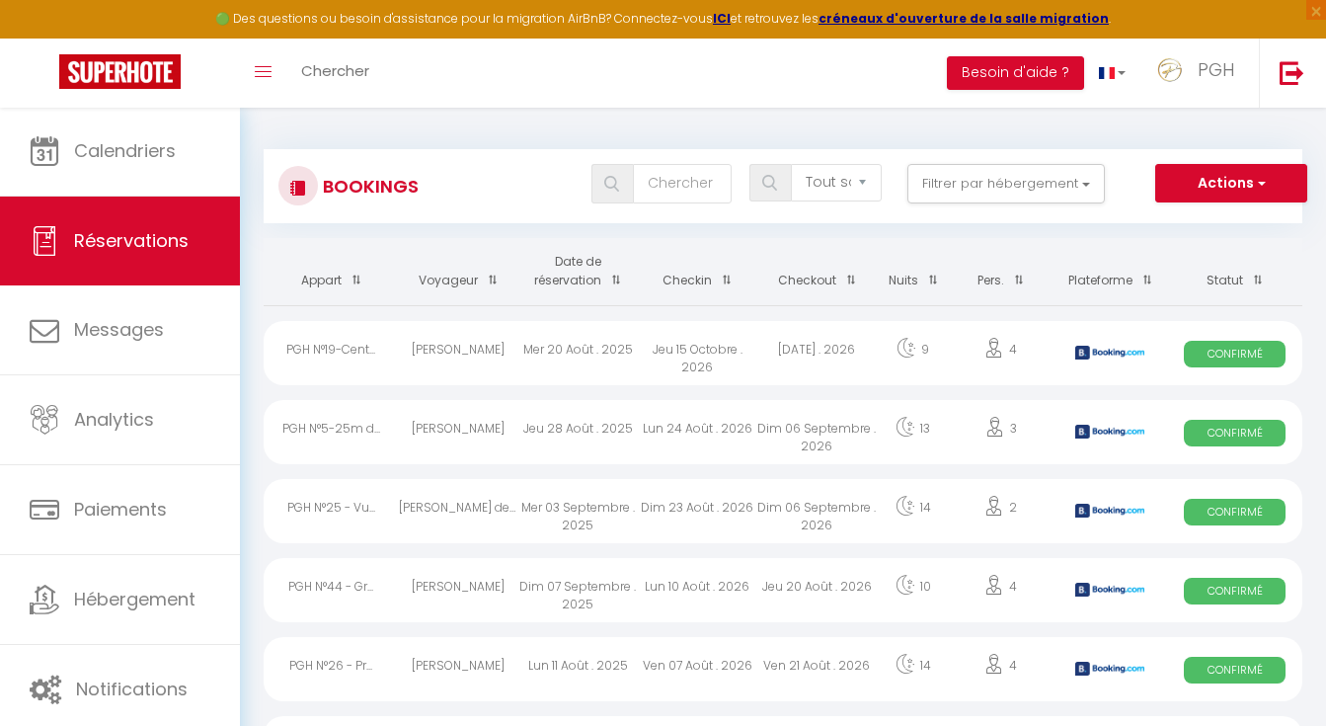
checkbox motte "false"
checkbox input "false"
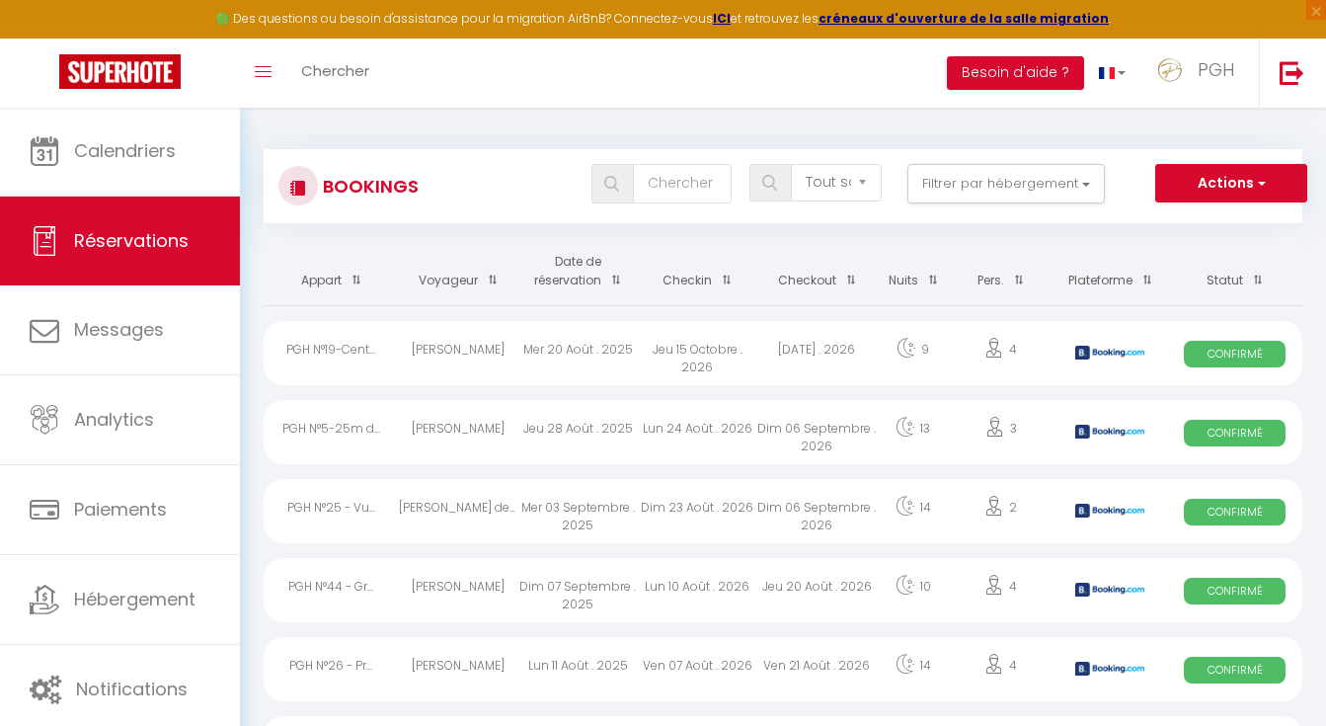
checkbox input "false"
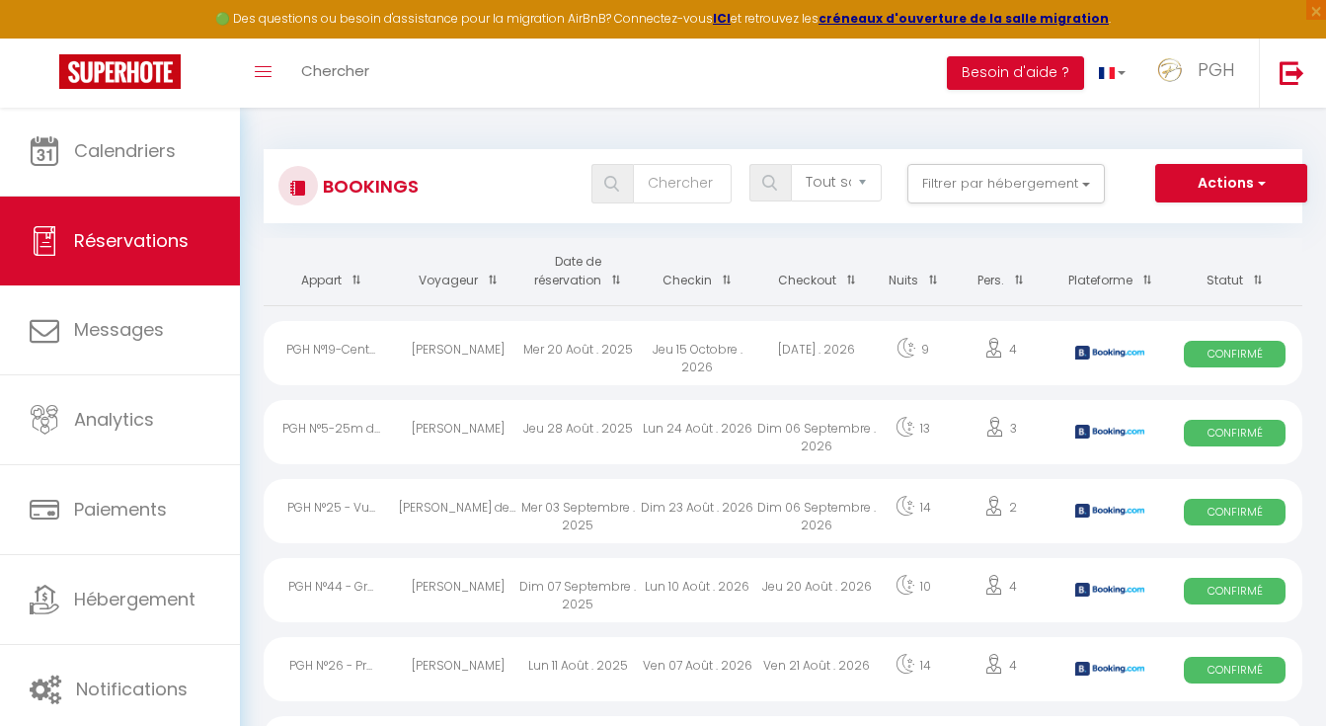
checkbox input "false"
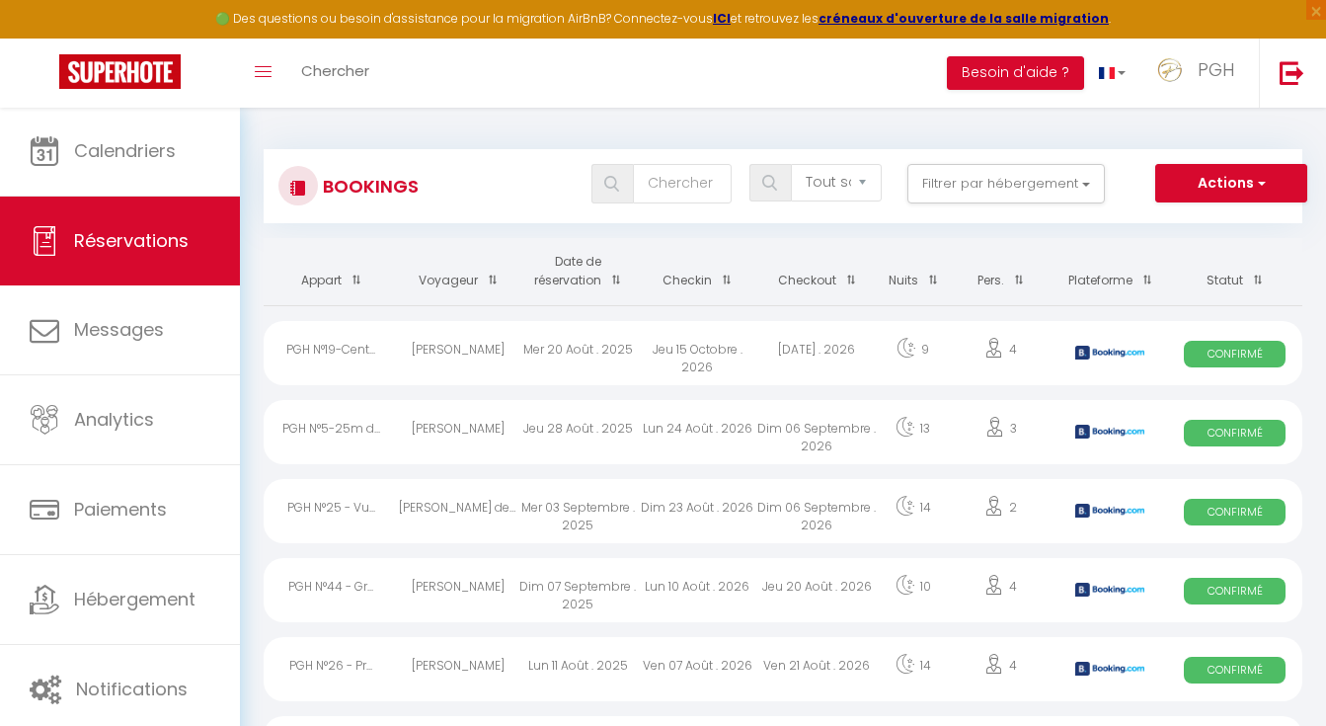
checkbox input "false"
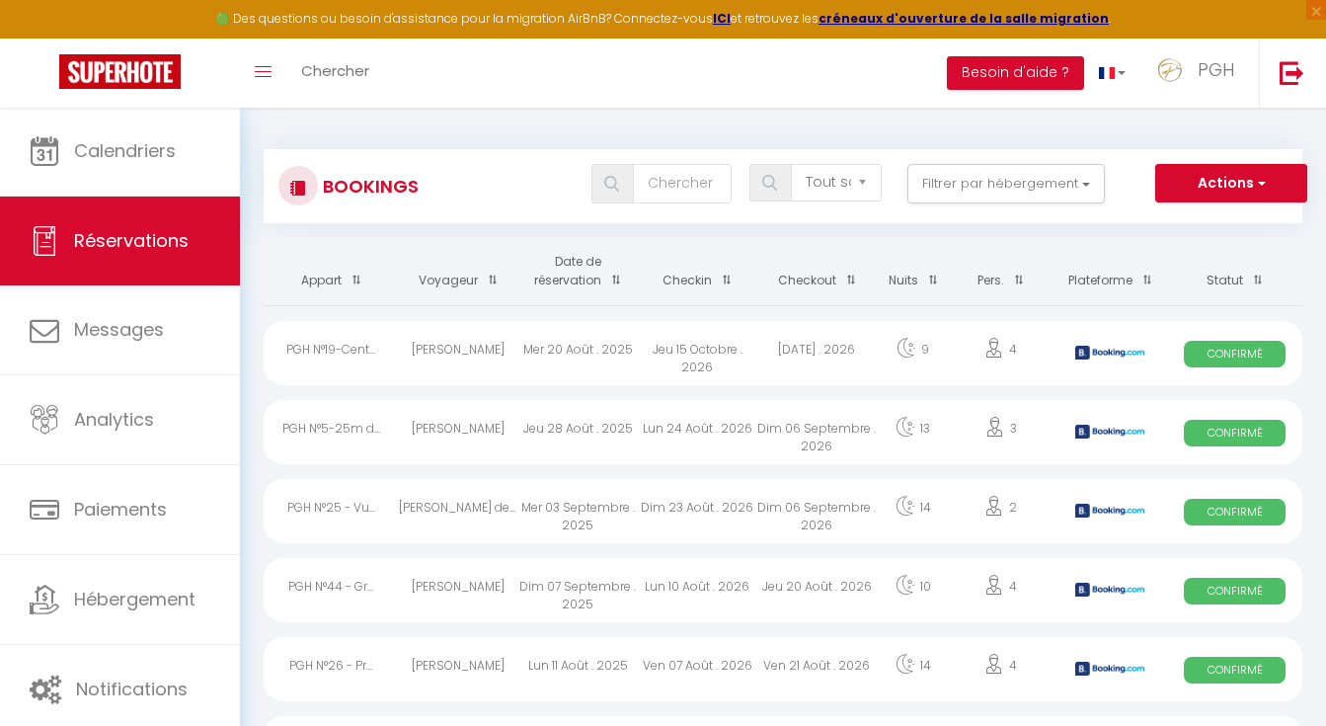
checkbox input "false"
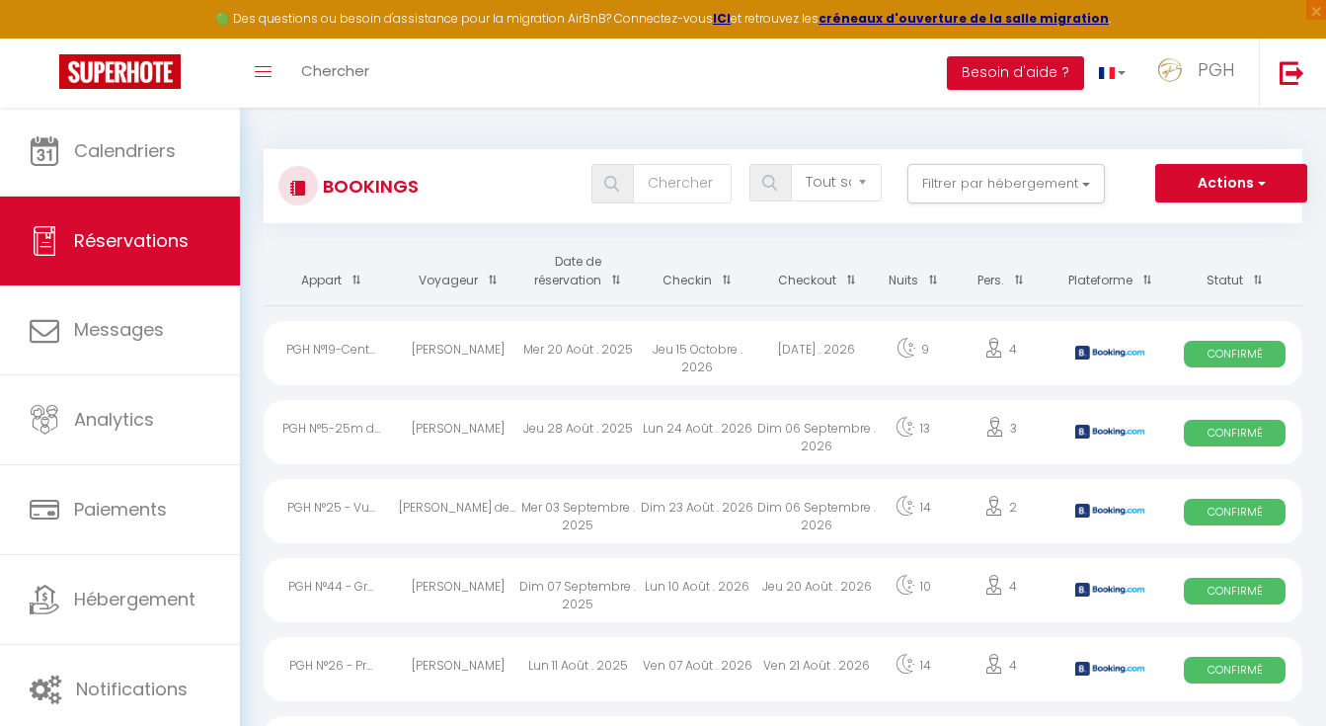
checkbox input "false"
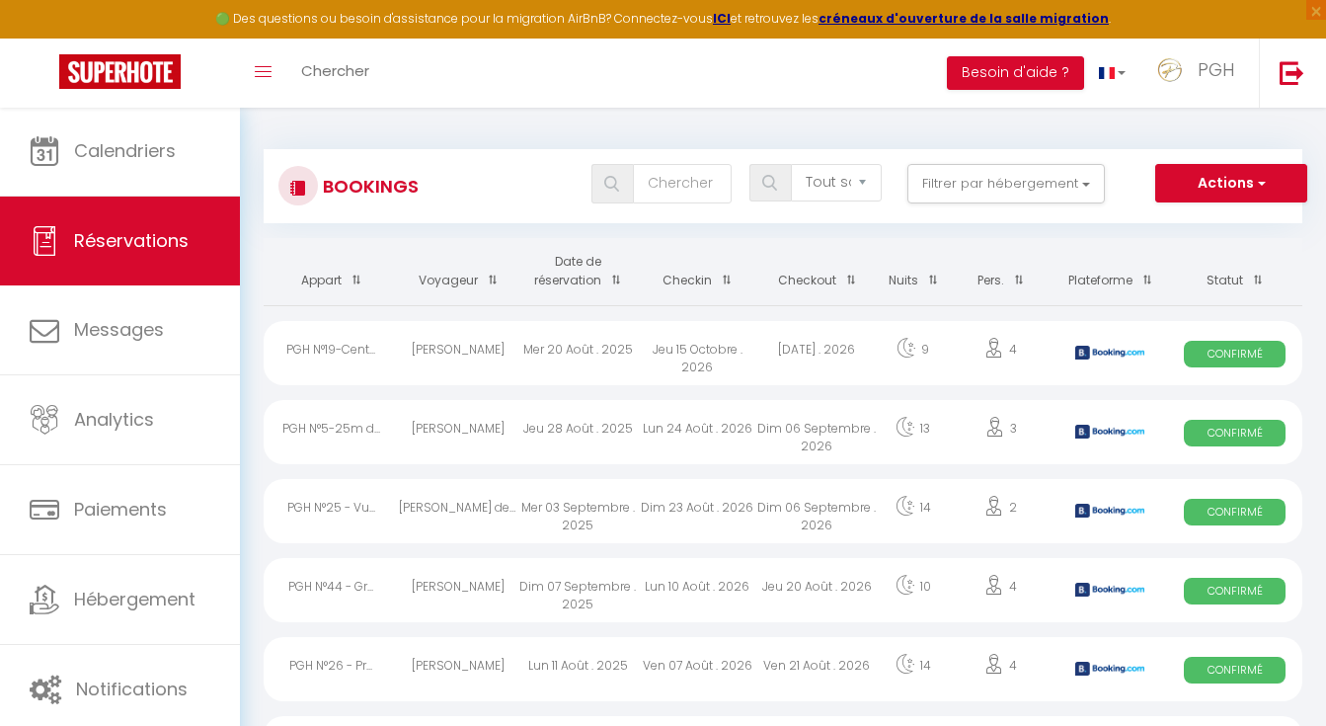
checkbox input "false"
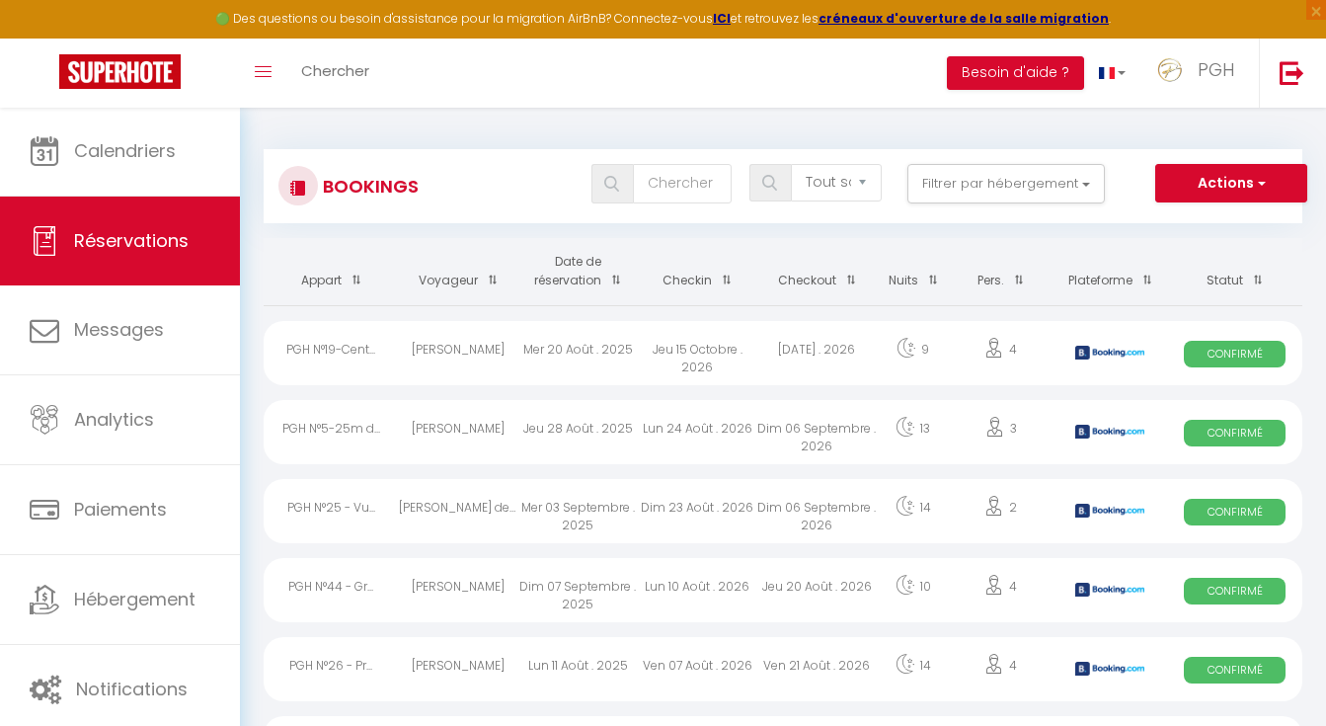
checkbox input "false"
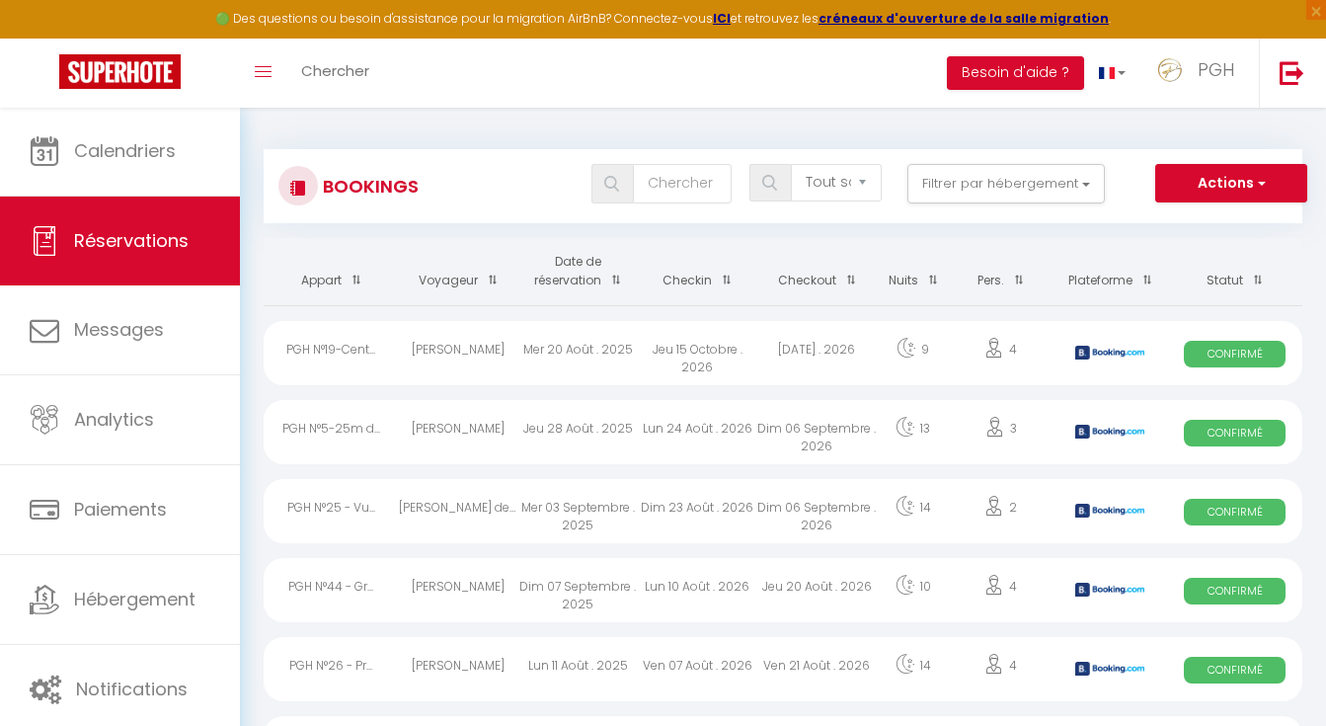
checkbox input "false"
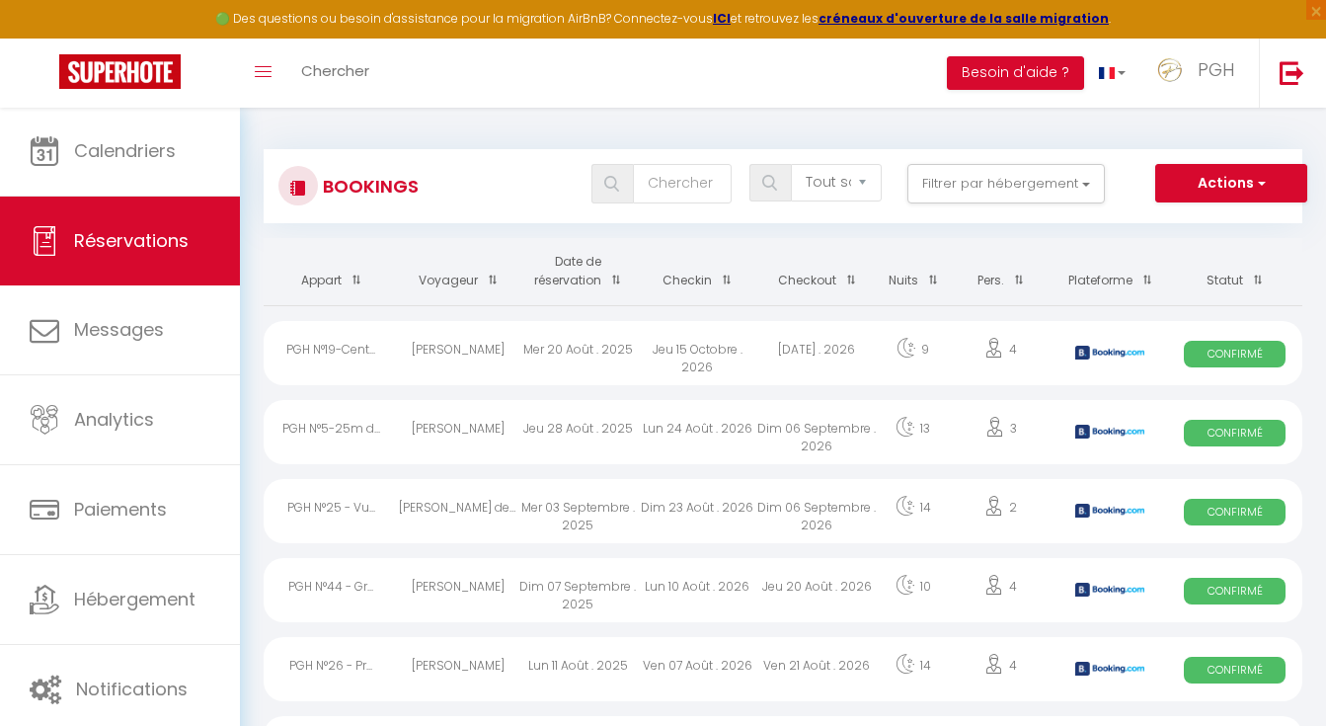
checkbox input "false"
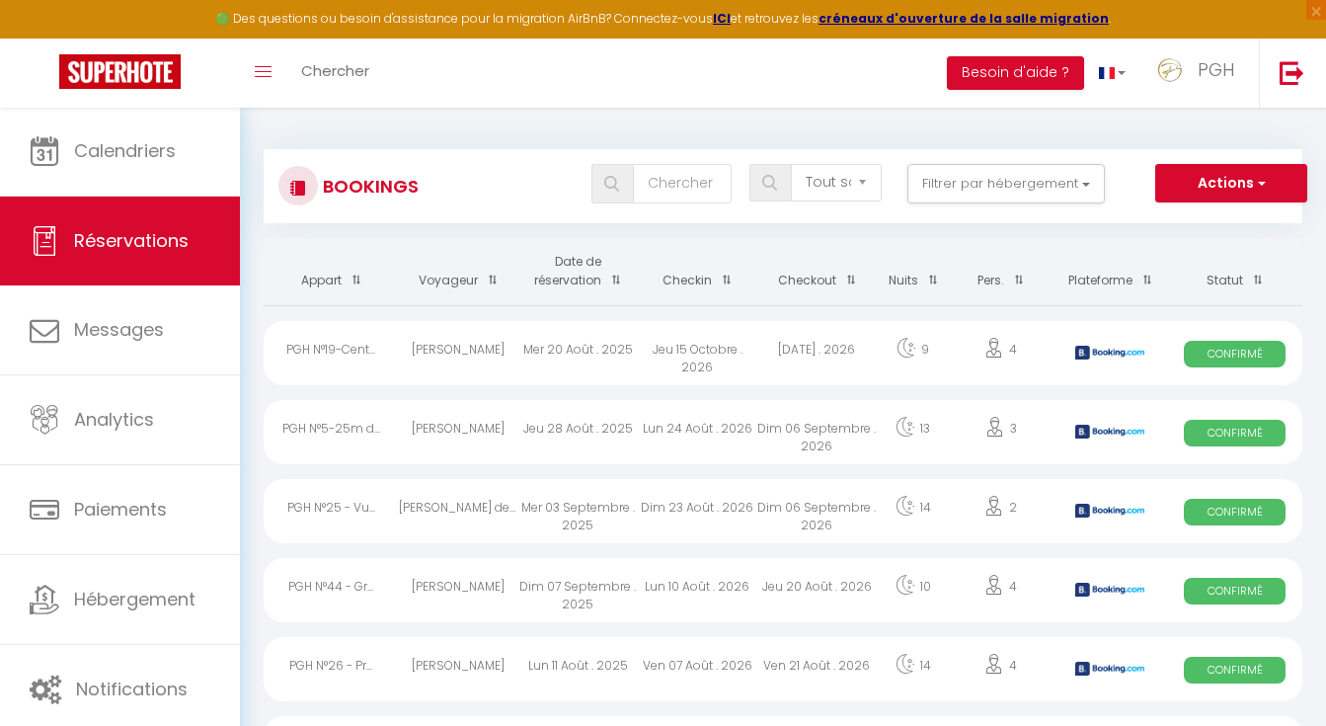
checkbox input "false"
click at [1057, 179] on button "Filtrer par hébergement" at bounding box center [1005, 183] width 197 height 39
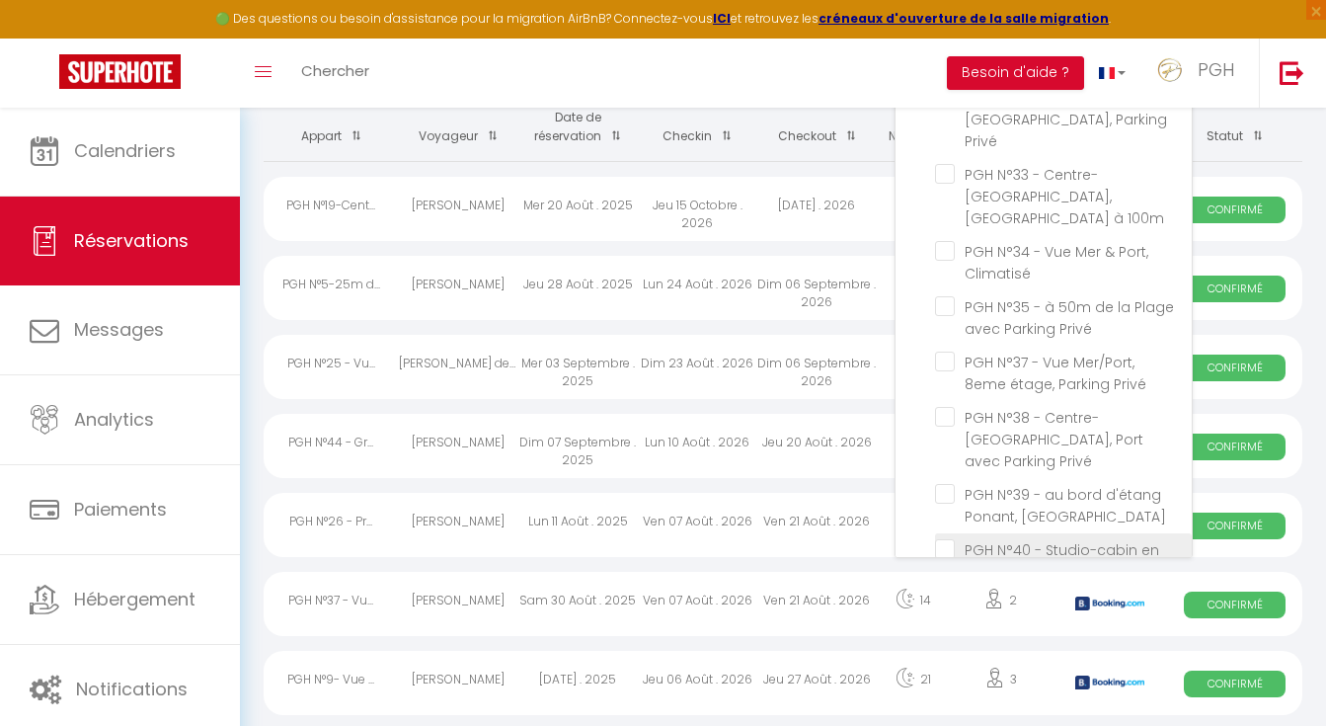
scroll to position [1674, 0]
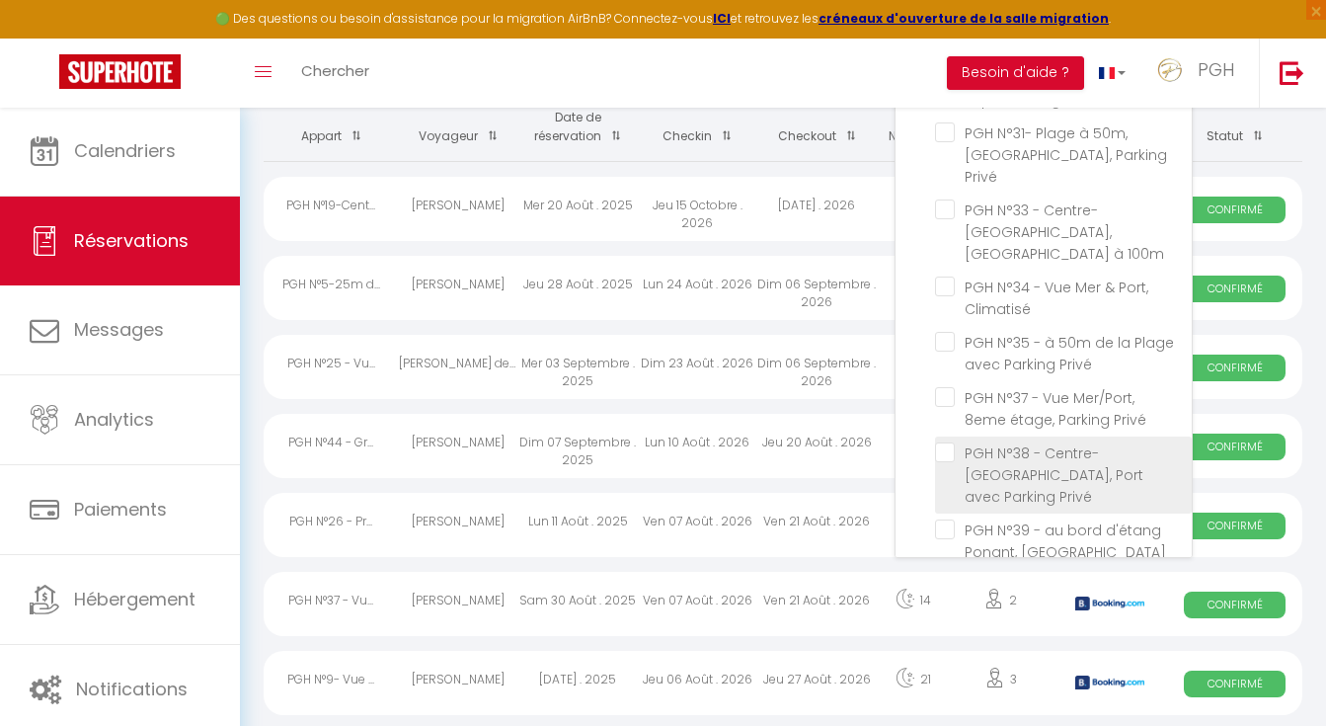
click at [1045, 443] on span "PGH N°38 - Centre-[GEOGRAPHIC_DATA], Port avec Parking Privé" at bounding box center [1053, 474] width 179 height 63
click at [1045, 442] on input "PGH N°38 - Centre-[GEOGRAPHIC_DATA], Port avec Parking Privé" at bounding box center [1063, 452] width 257 height 20
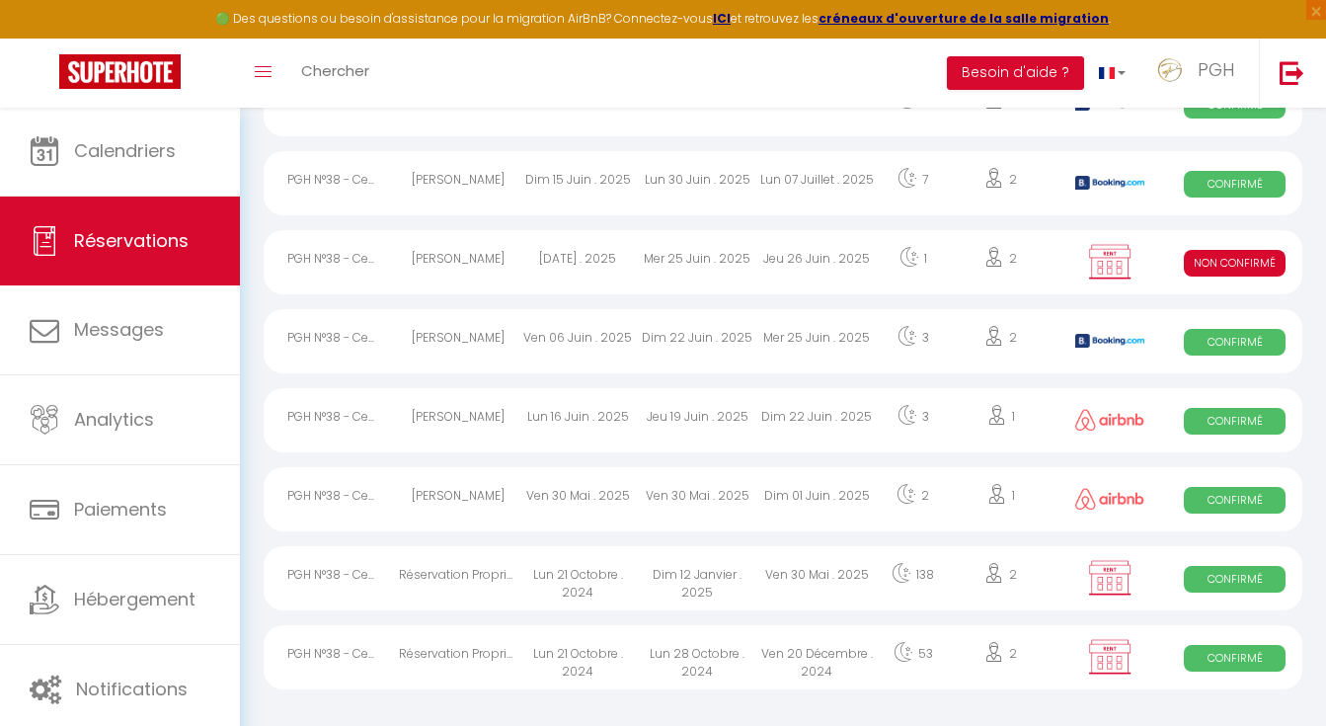
scroll to position [684, 0]
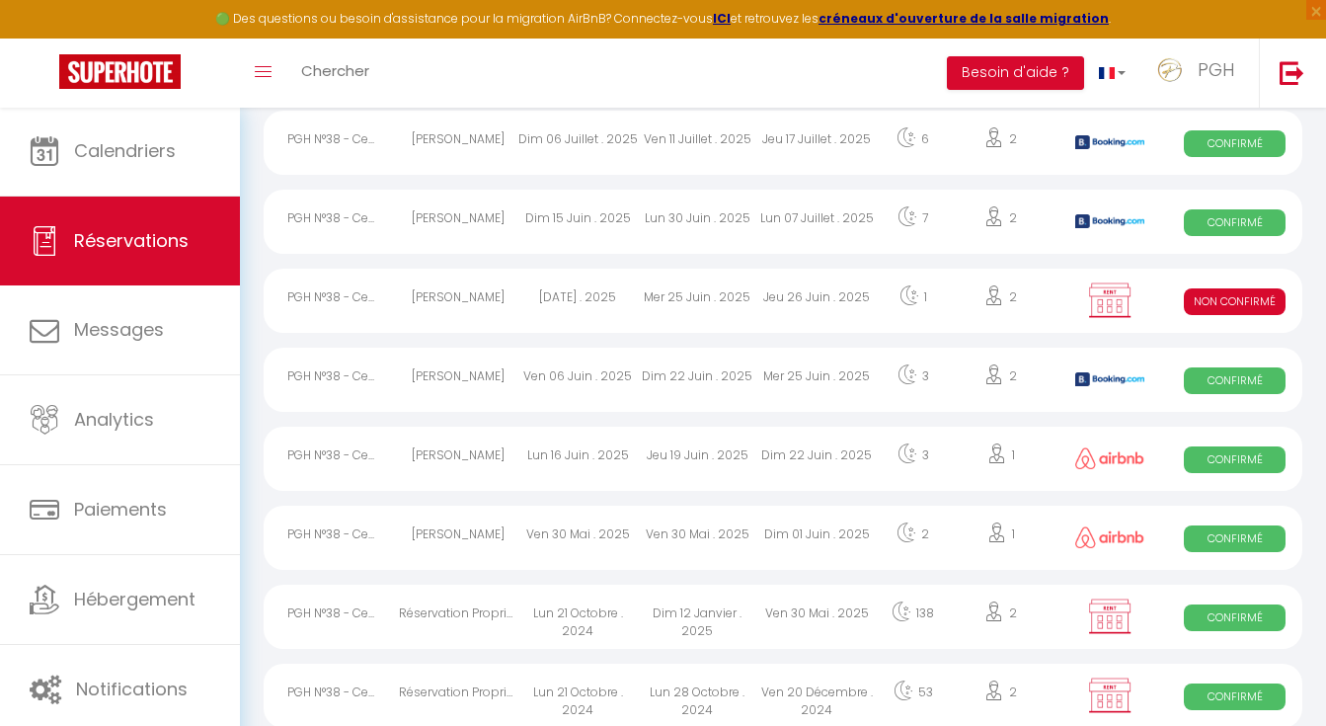
click at [487, 288] on div "Corinne Charlat" at bounding box center [458, 301] width 119 height 64
select select "KO"
select select "0"
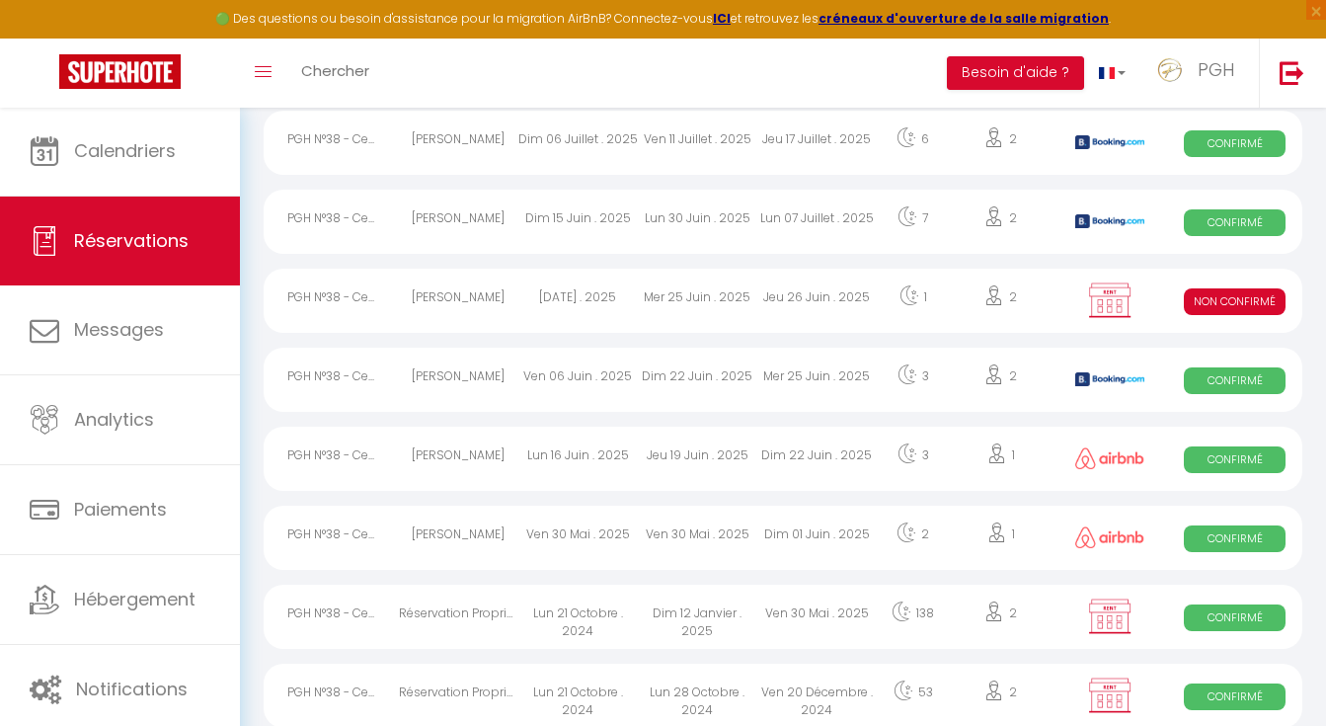
select select "1"
select select
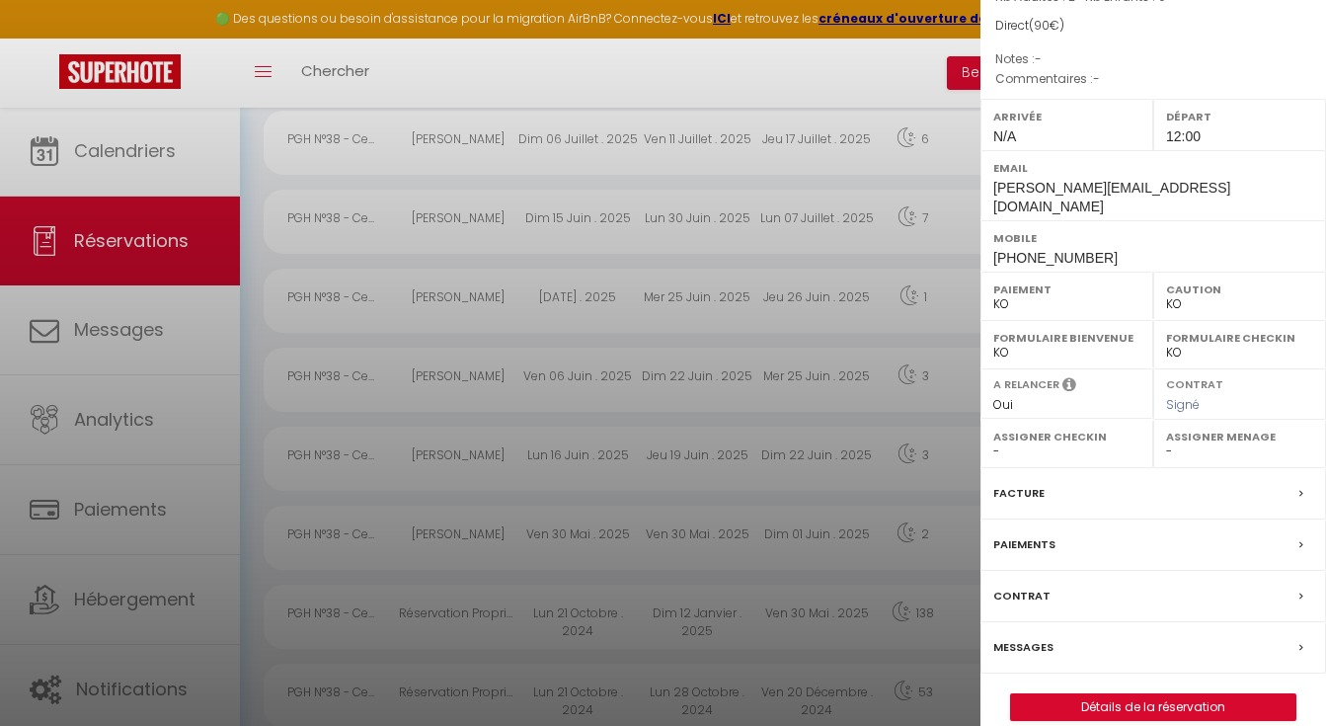
scroll to position [726, 0]
click at [206, 302] on div at bounding box center [663, 363] width 1326 height 726
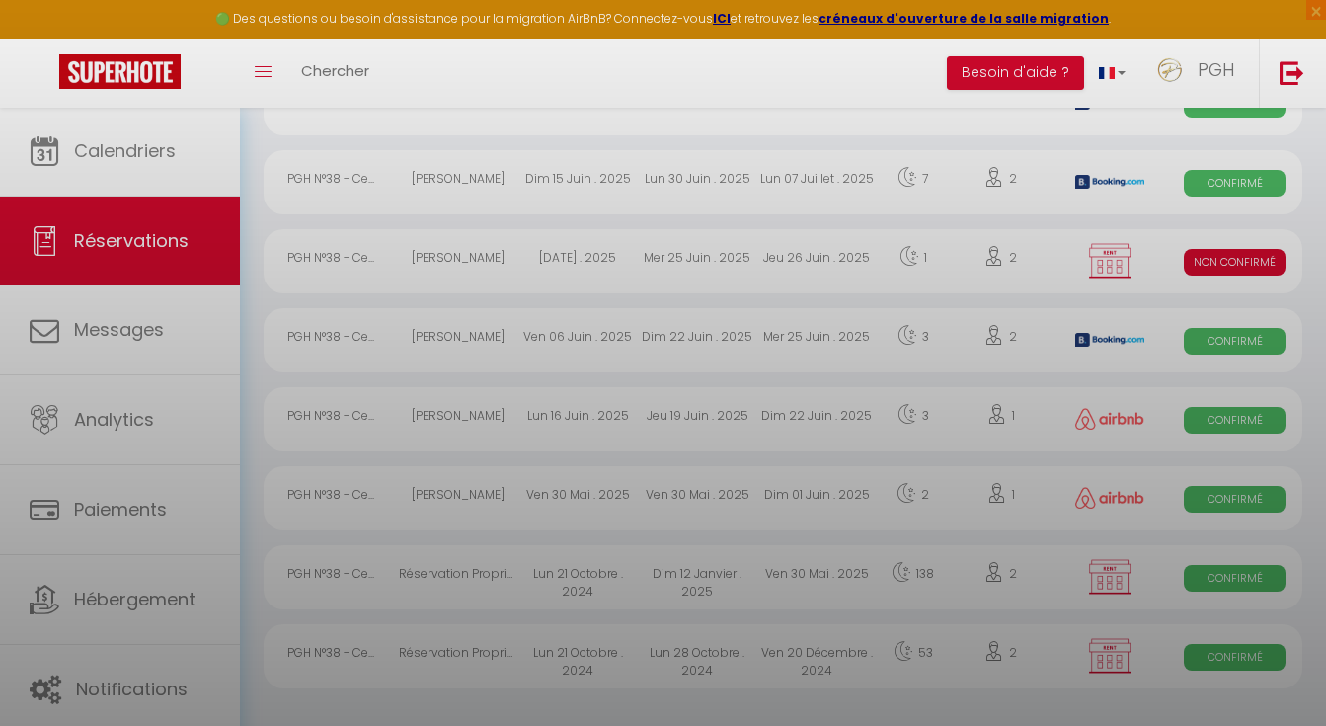
click at [177, 139] on div at bounding box center [663, 363] width 1326 height 726
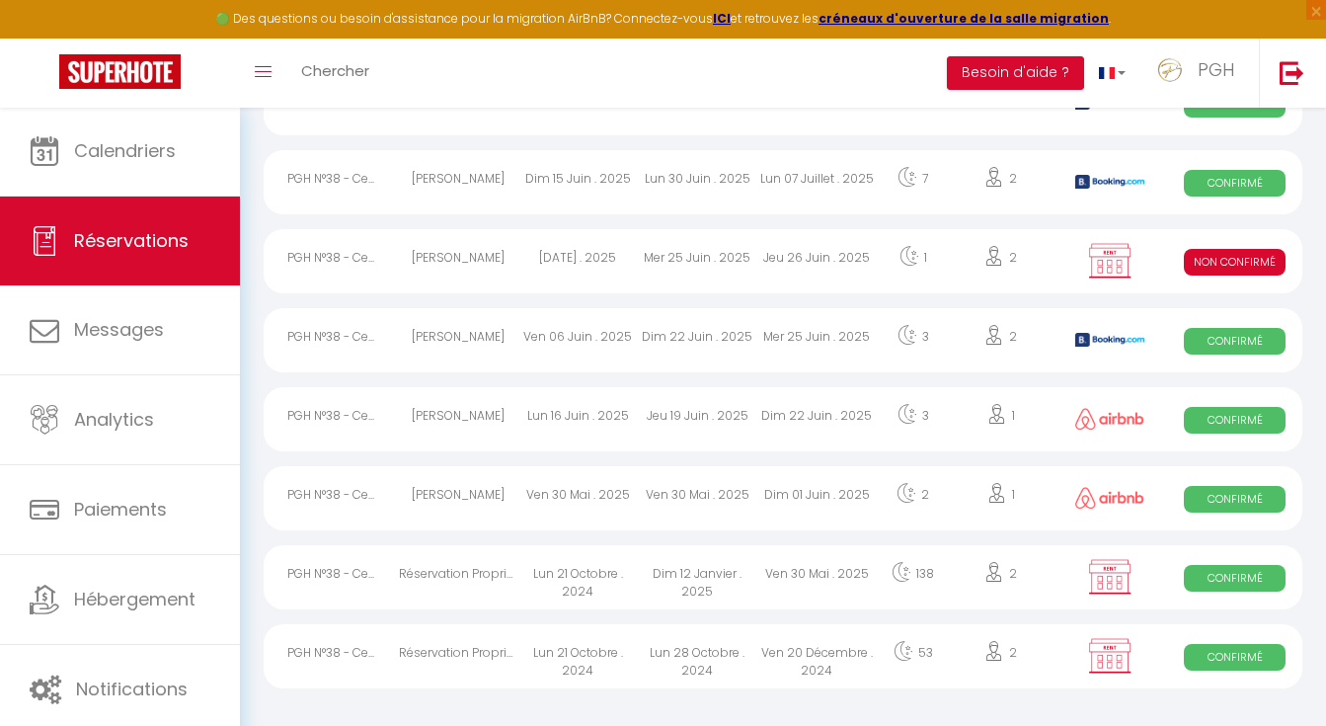
click at [259, 135] on div "Bookings Tous les statuts Annulé Confirmé Non Confirmé Tout sauf annulé No Show…" at bounding box center [783, 54] width 1086 height 1343
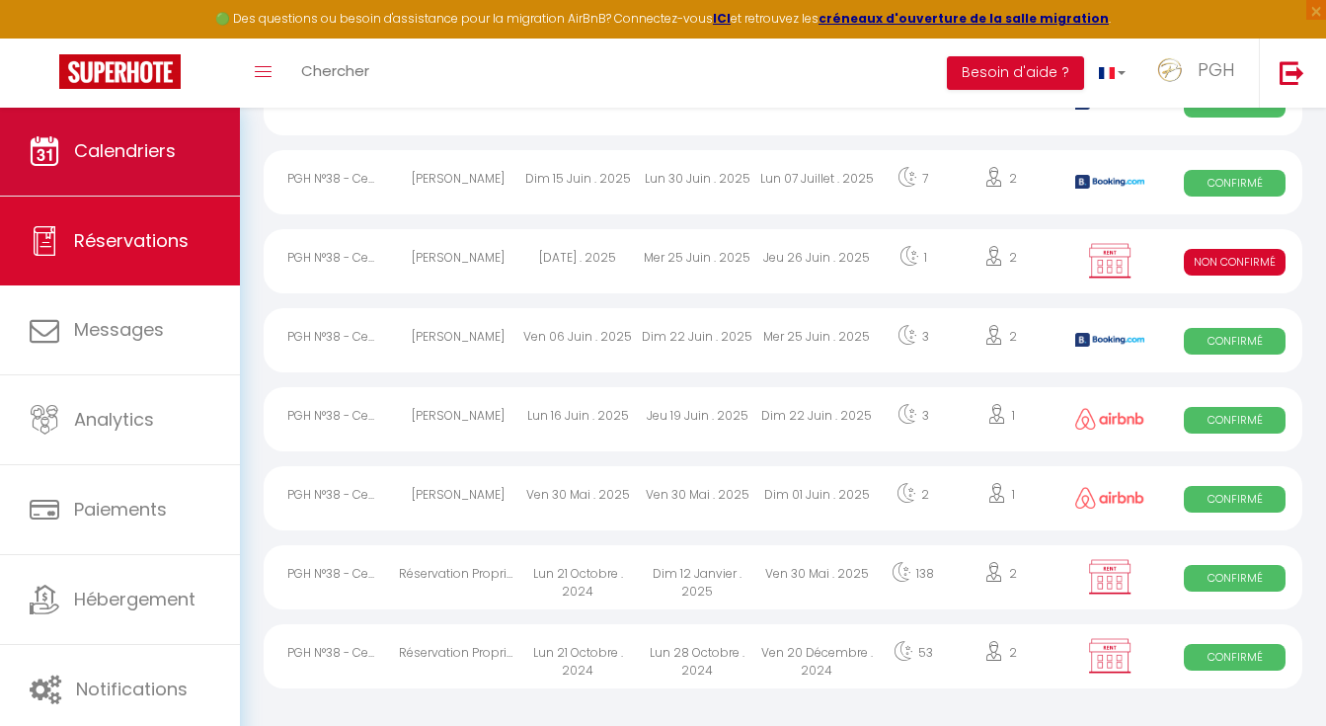
click at [223, 138] on link "Calendriers" at bounding box center [120, 151] width 240 height 89
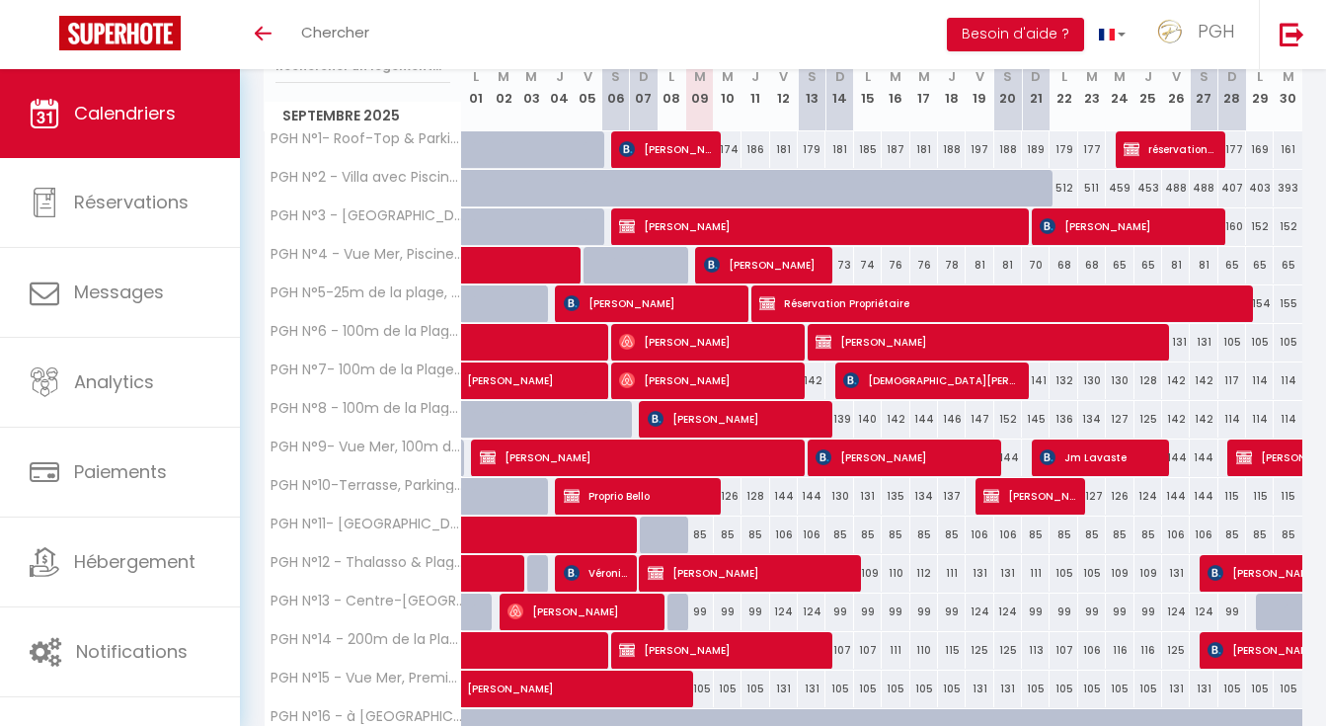
scroll to position [584, 0]
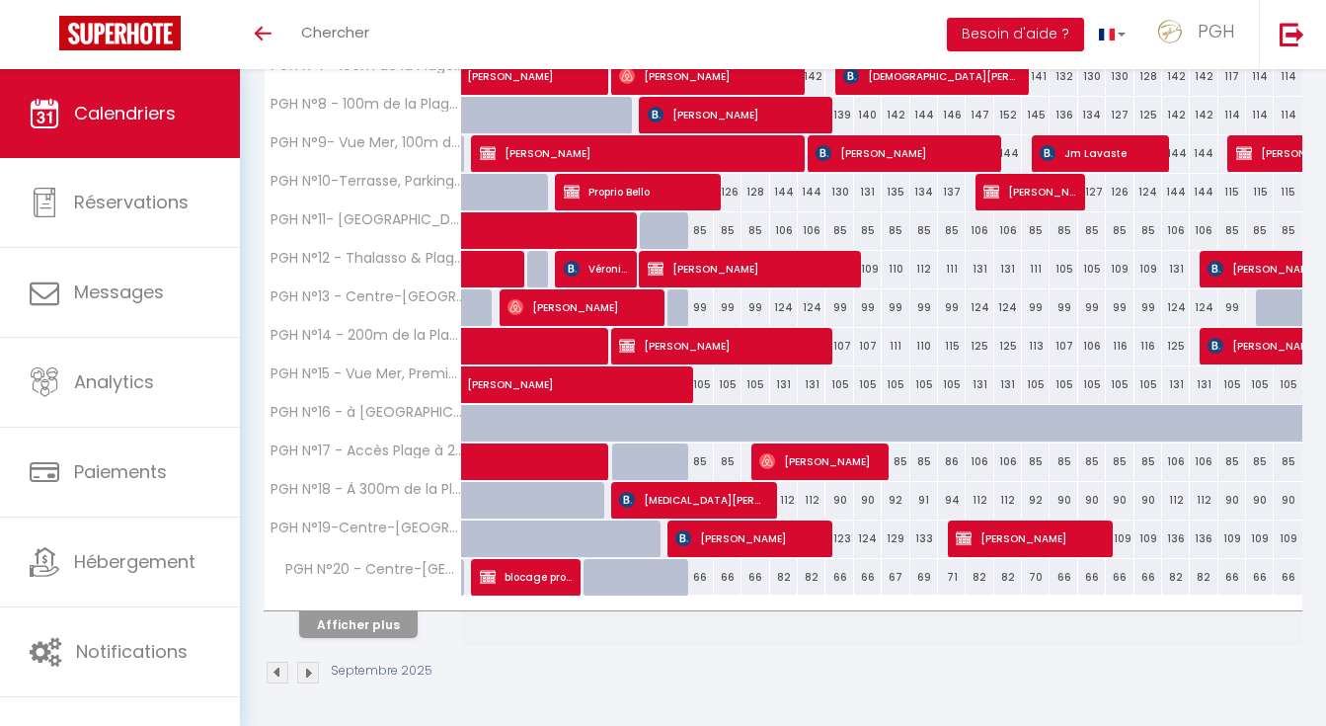
click at [1025, 531] on span "[PERSON_NAME]" at bounding box center [1029, 538] width 147 height 38
select select "KO"
select select "0"
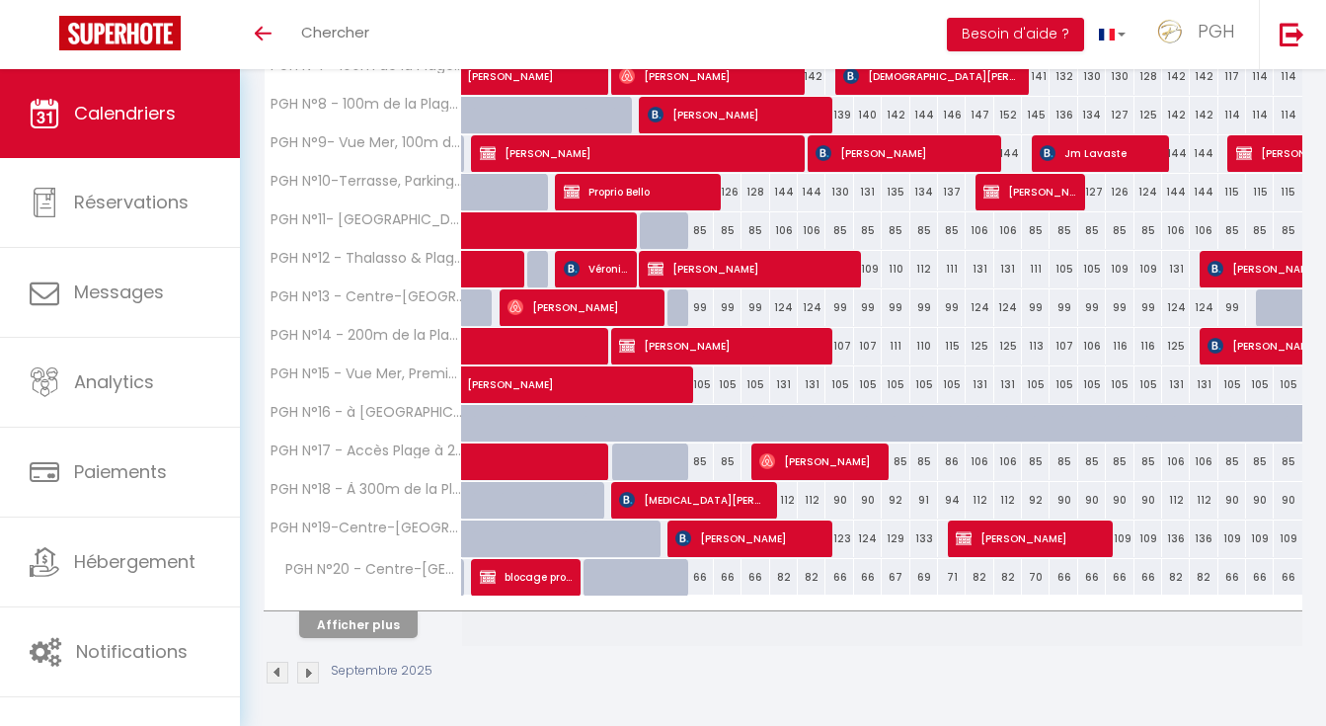
select select "1"
select select
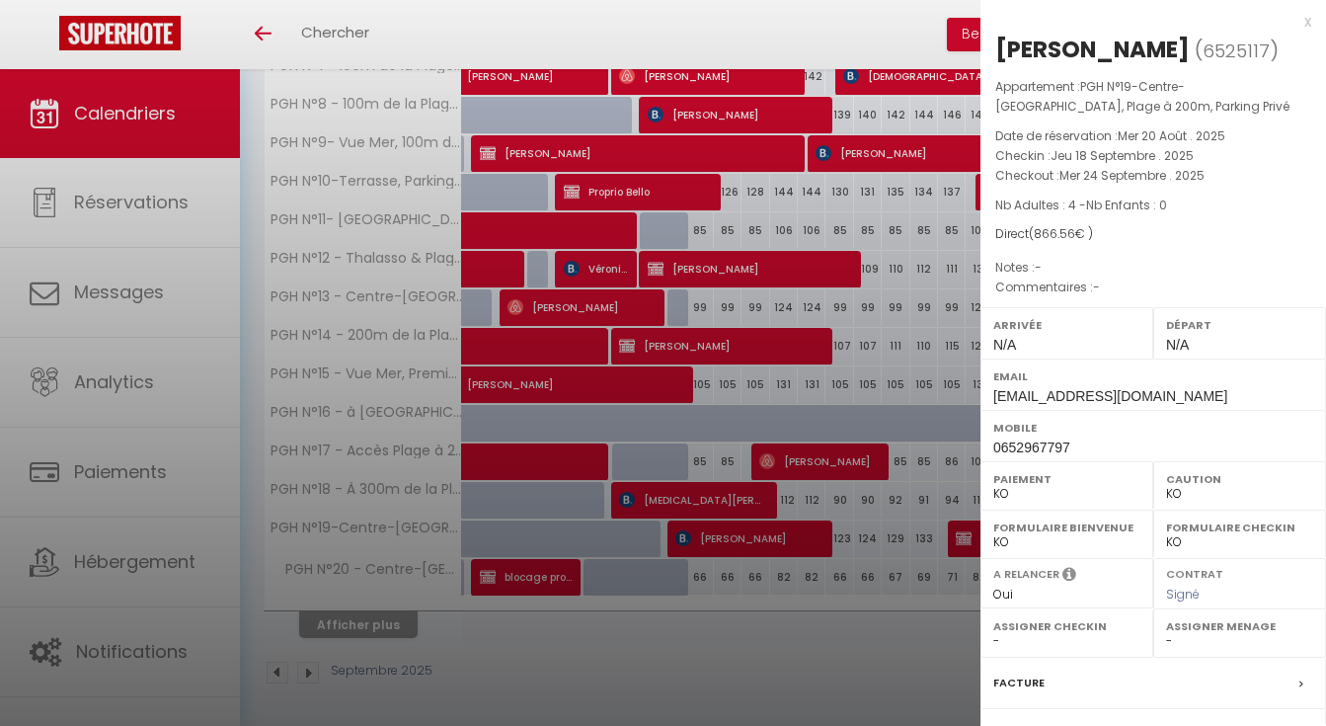
click at [505, 649] on div at bounding box center [663, 363] width 1326 height 726
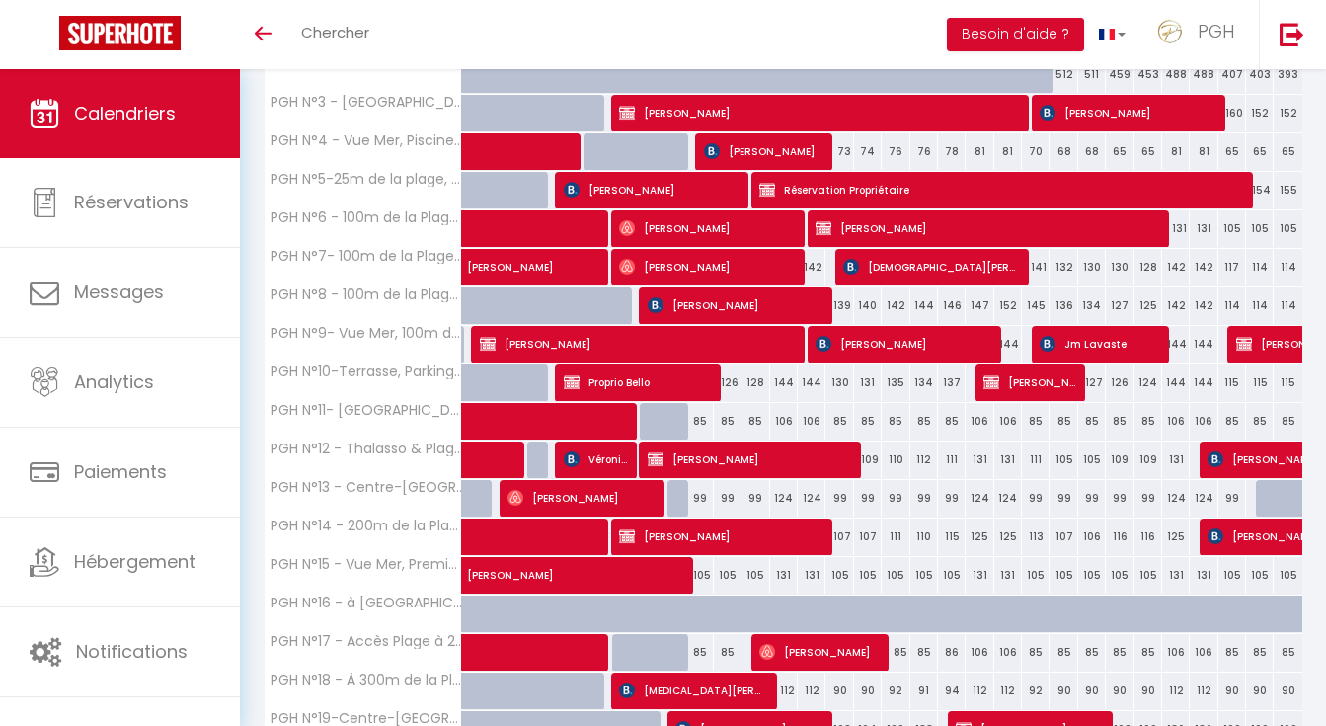
scroll to position [0, 0]
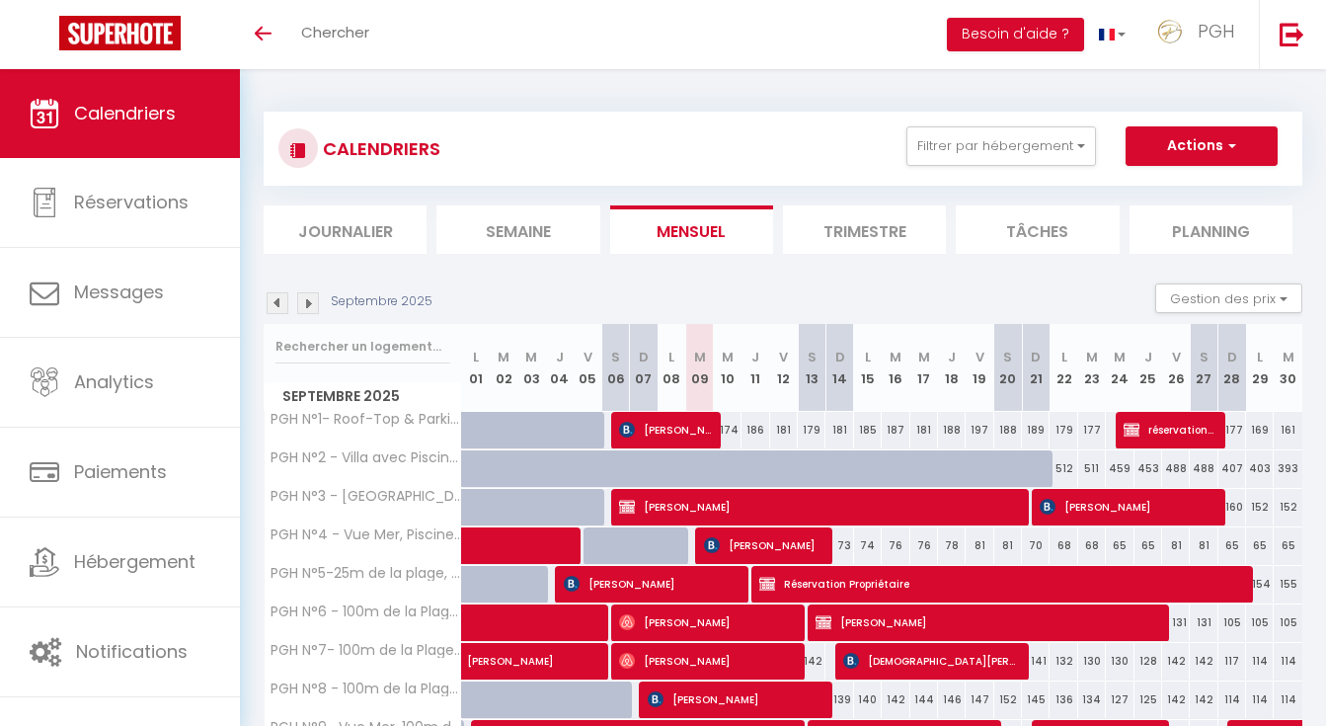
click at [902, 301] on div "Septembre 2025 Gestion des prix Nb Nuits minimum Règles Disponibilité" at bounding box center [783, 303] width 1039 height 40
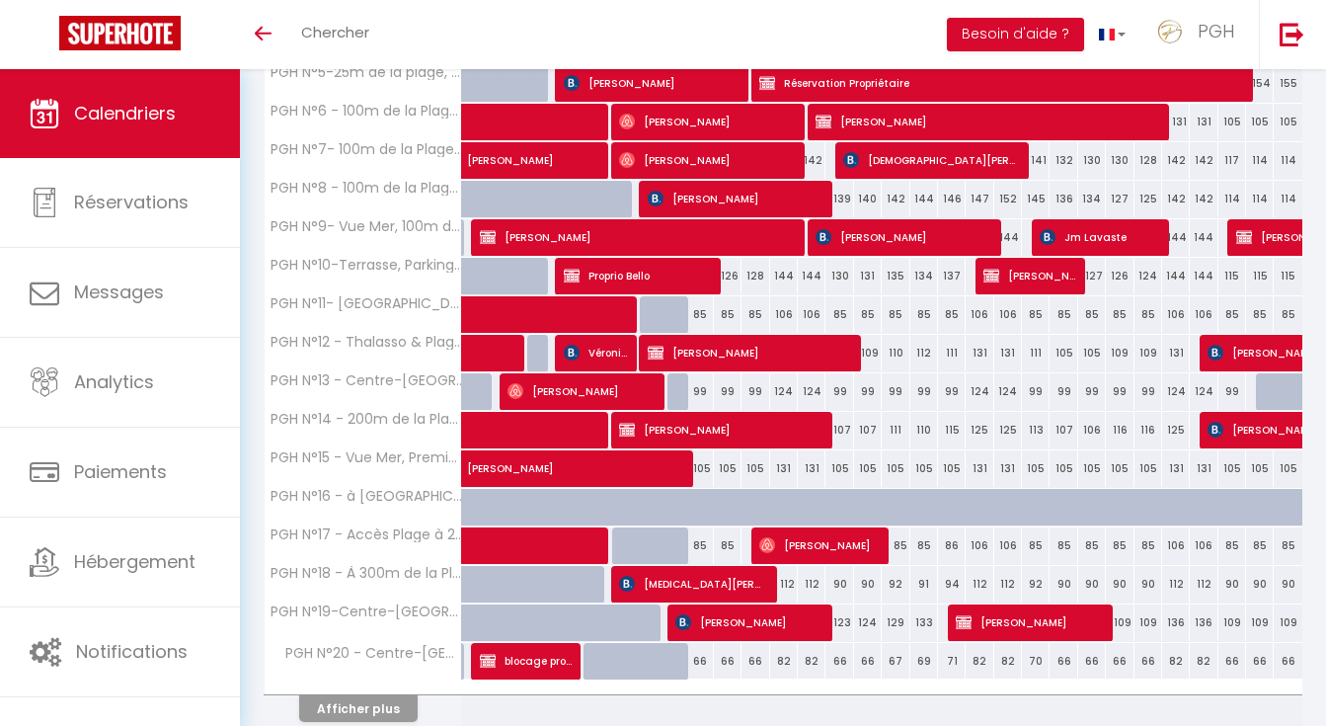
scroll to position [584, 0]
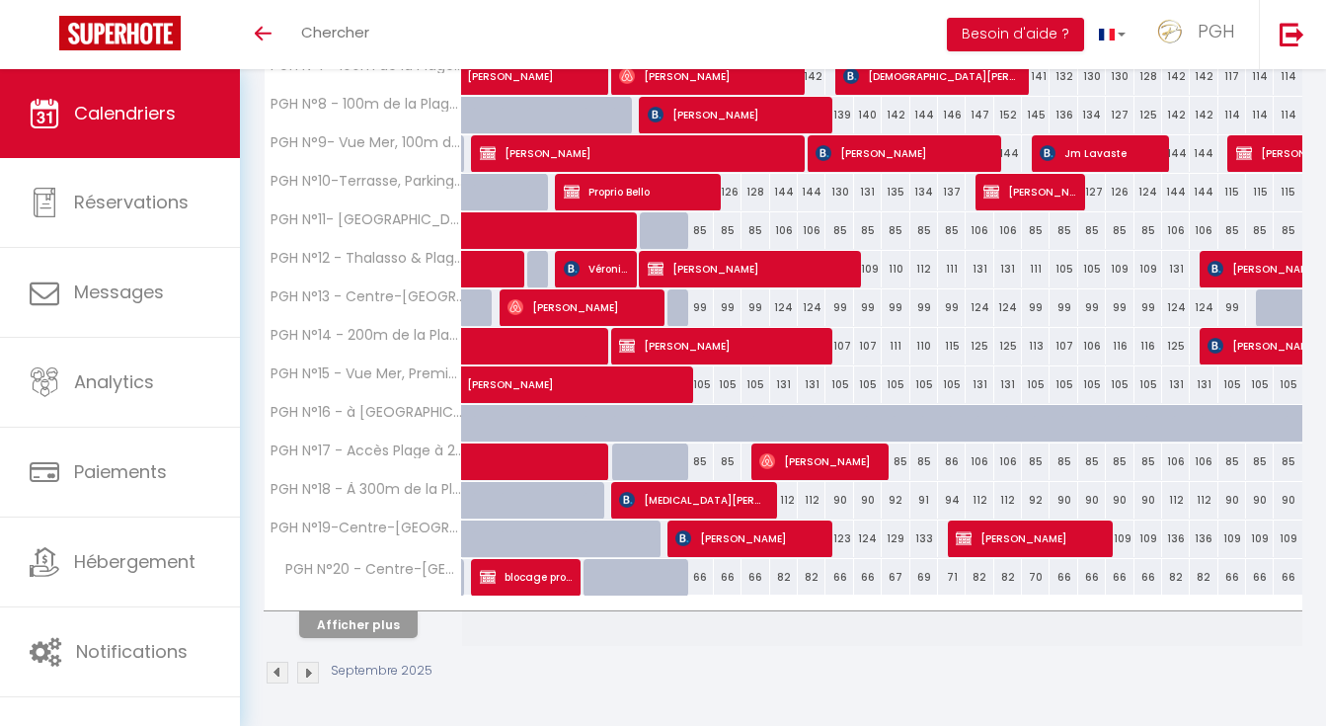
click at [329, 616] on button "Afficher plus" at bounding box center [358, 624] width 118 height 27
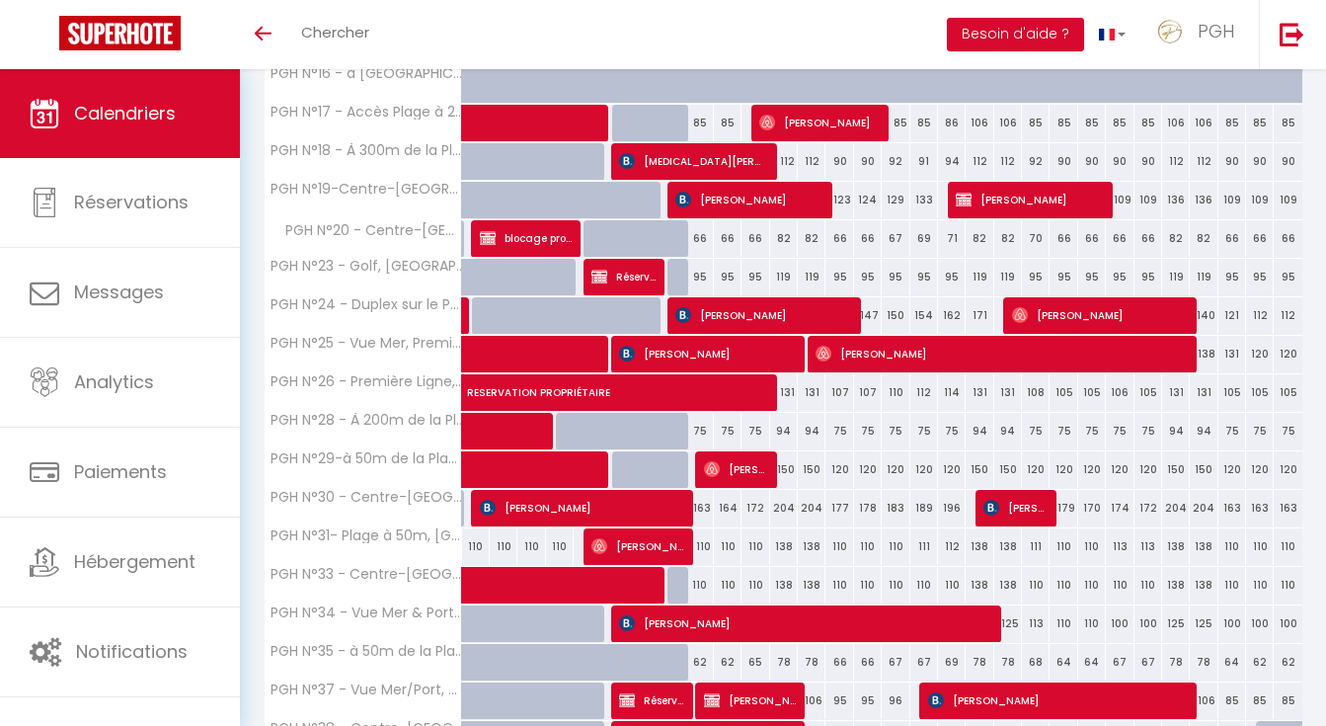
scroll to position [884, 0]
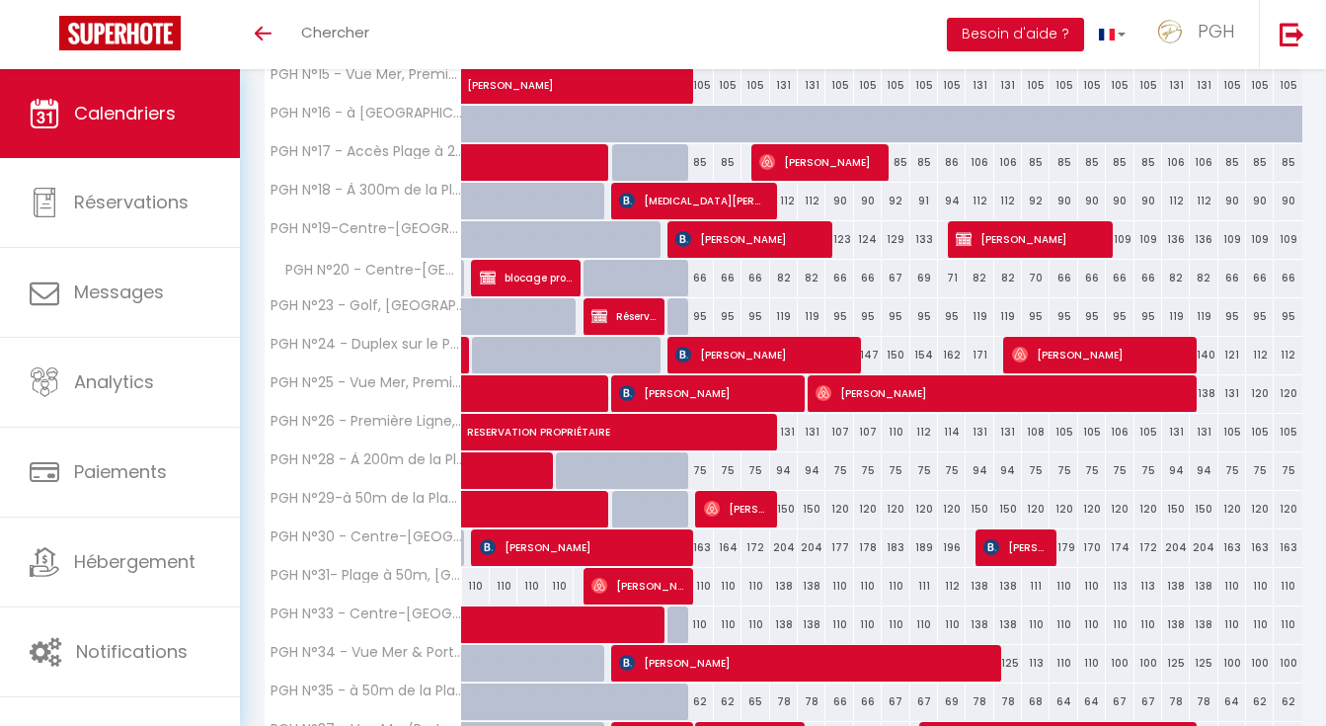
click at [695, 204] on span "[MEDICAL_DATA][PERSON_NAME]" at bounding box center [692, 201] width 147 height 38
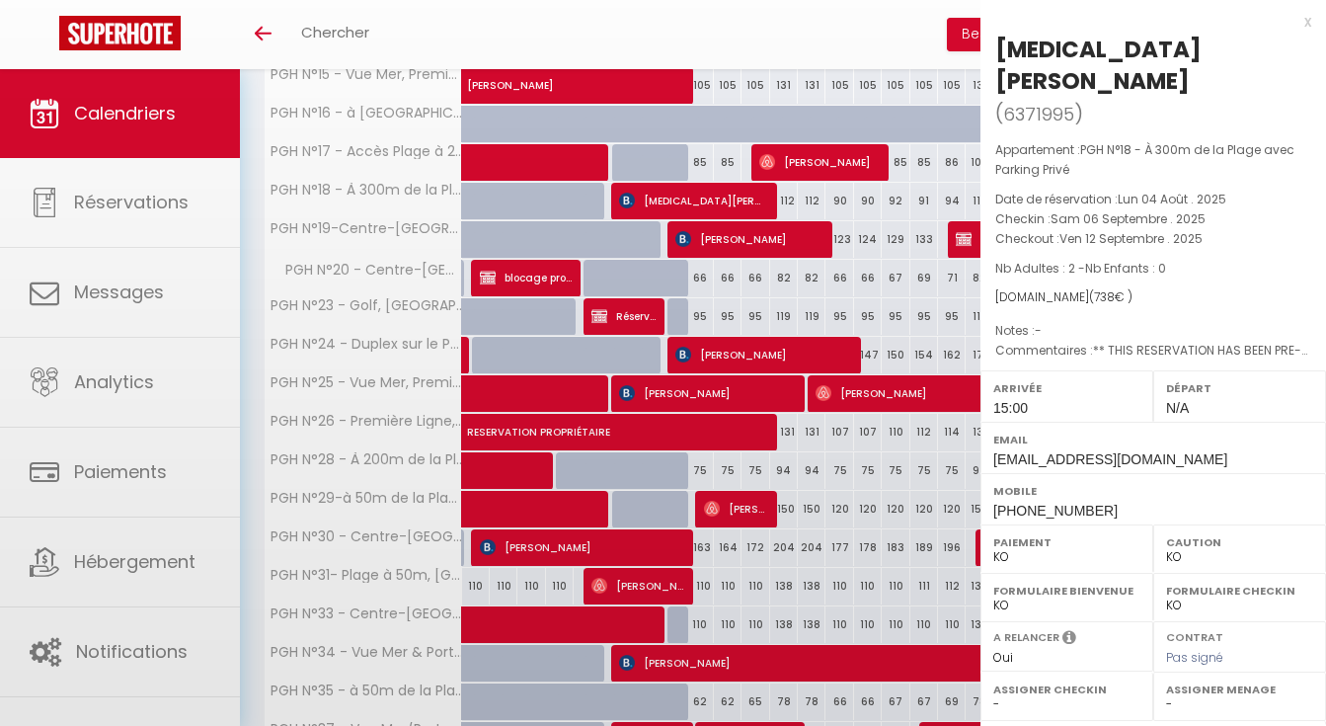
select select "OK"
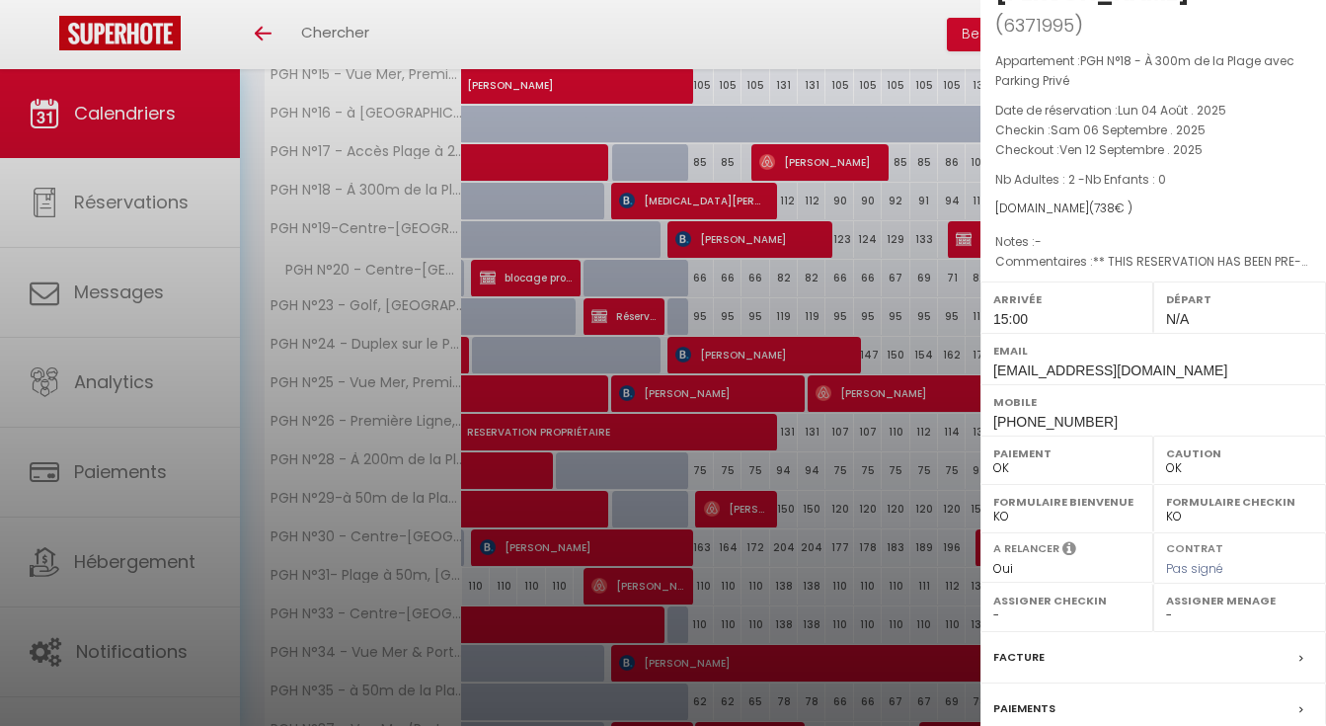
scroll to position [57, 0]
